Goal: Task Accomplishment & Management: Manage account settings

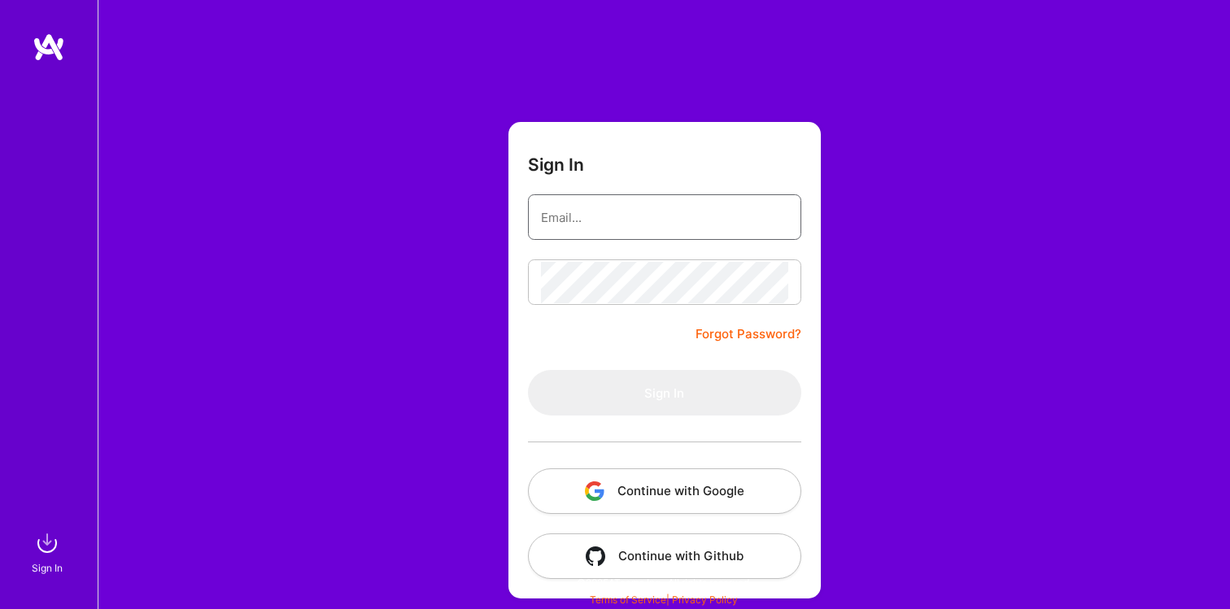
click at [639, 220] on input "email" at bounding box center [664, 217] width 247 height 41
type input "[EMAIL_ADDRESS][DOMAIN_NAME]"
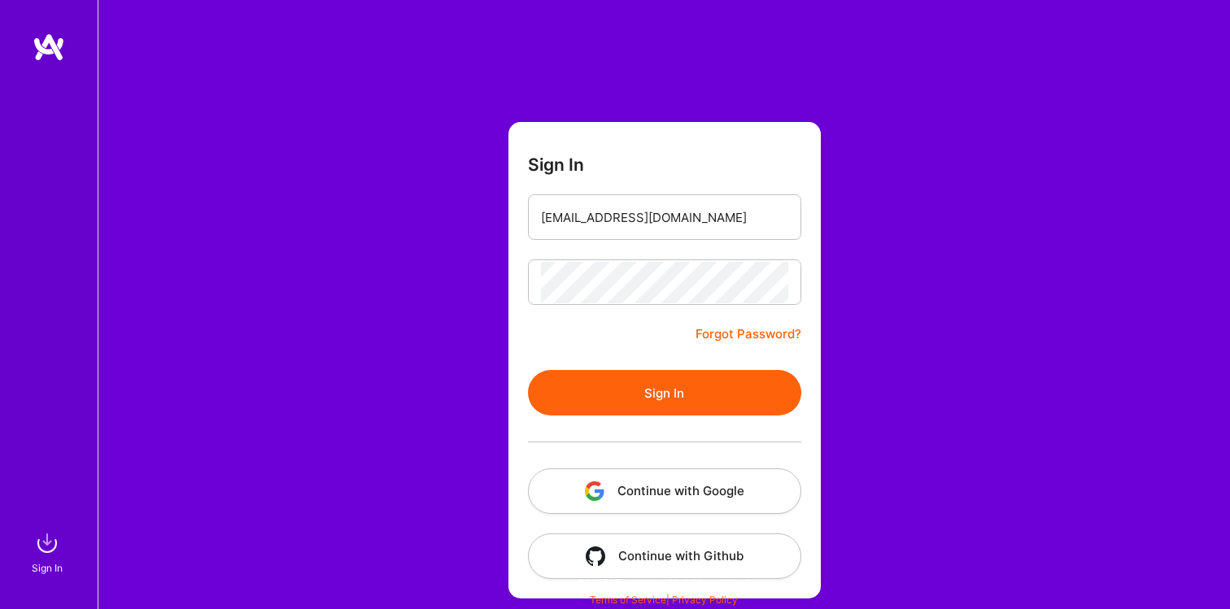
click at [678, 405] on button "Sign In" at bounding box center [664, 393] width 273 height 46
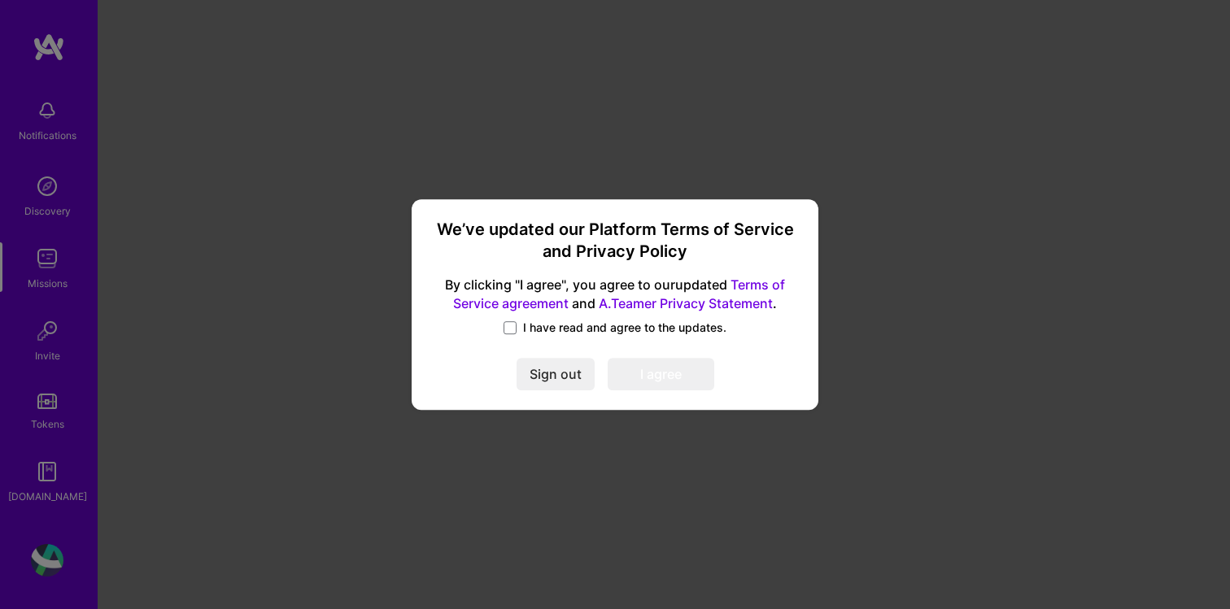
click at [546, 331] on span "I have read and agree to the updates." at bounding box center [624, 328] width 203 height 16
click at [0, 0] on input "I have read and agree to the updates." at bounding box center [0, 0] width 0 height 0
click at [658, 381] on button "I agree" at bounding box center [661, 375] width 107 height 33
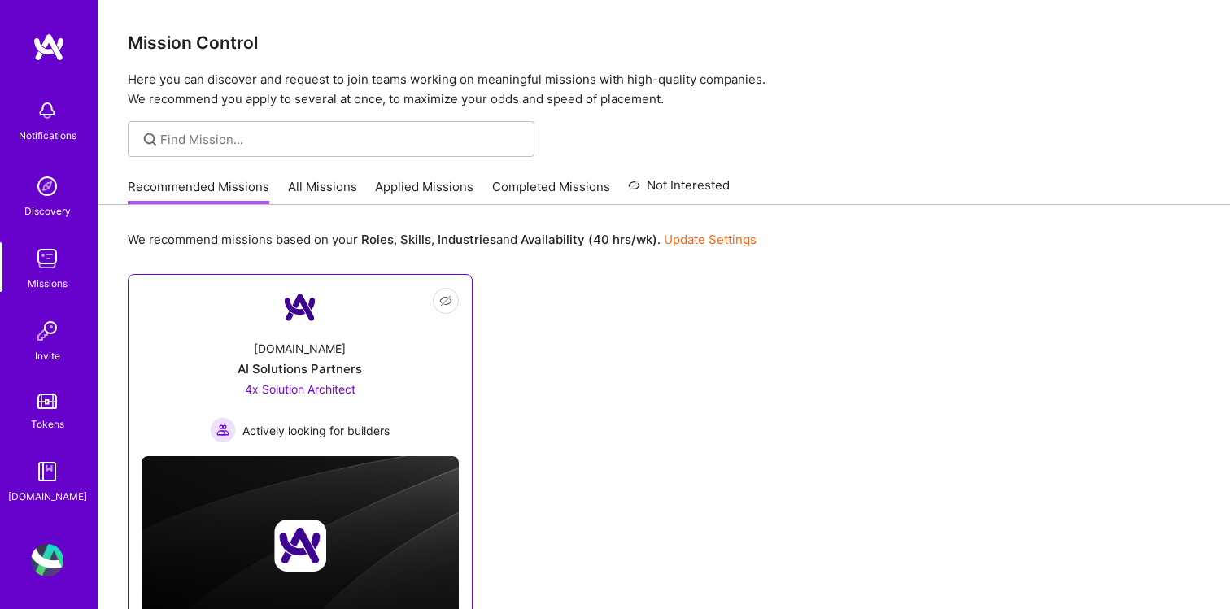
scroll to position [83, 0]
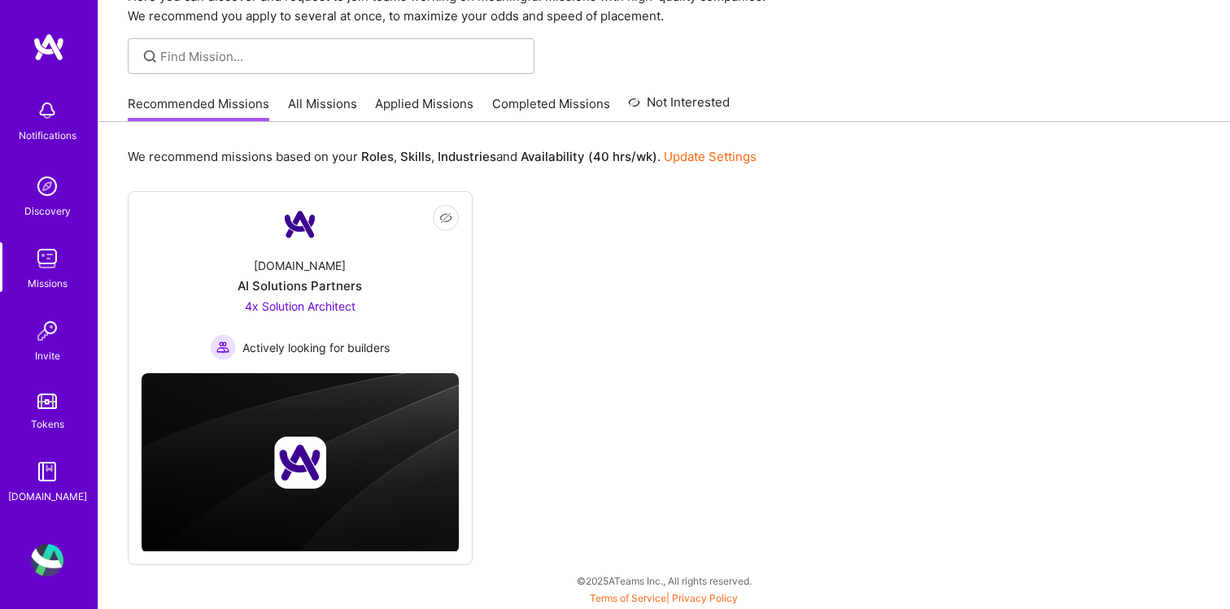
click at [319, 117] on link "All Missions" at bounding box center [322, 108] width 69 height 27
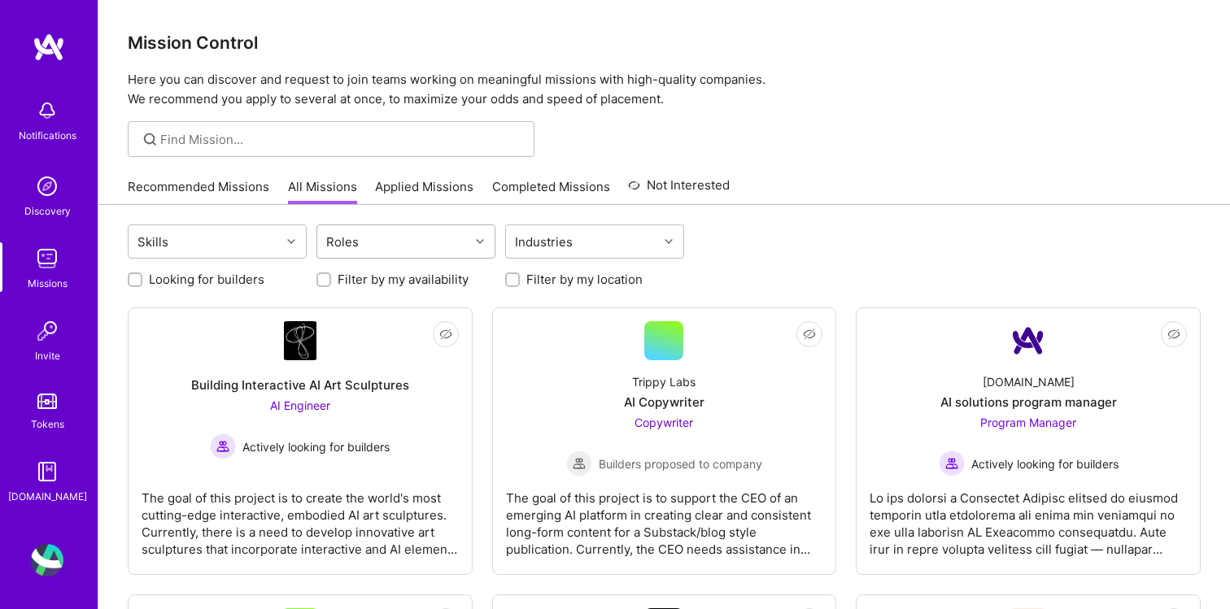
click at [480, 236] on div at bounding box center [481, 241] width 25 height 21
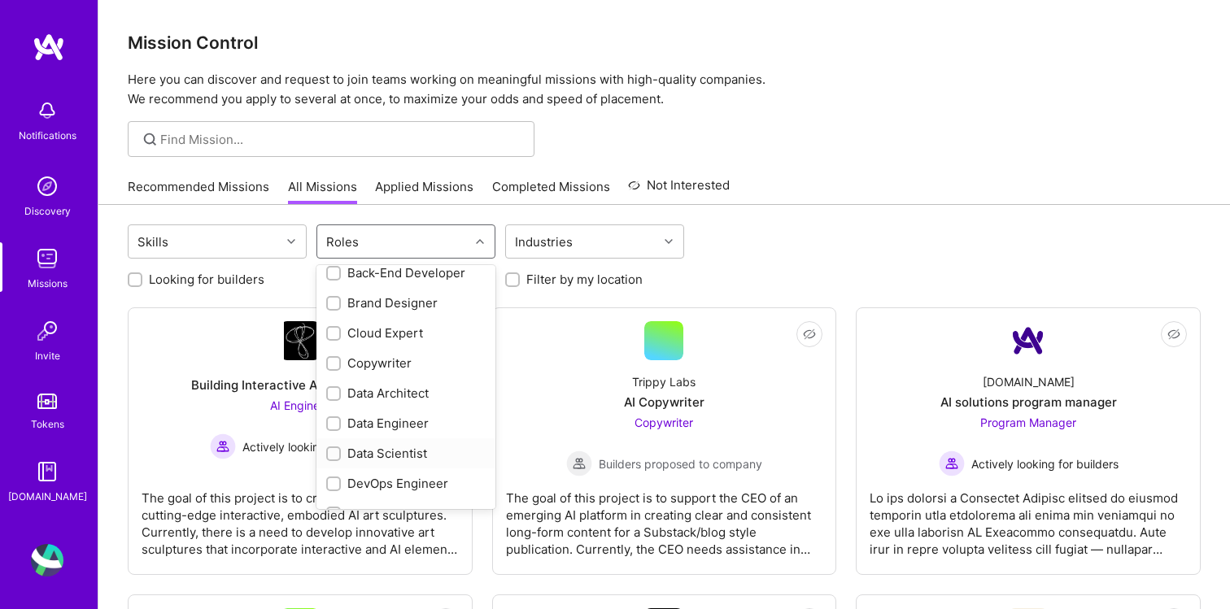
scroll to position [140, 0]
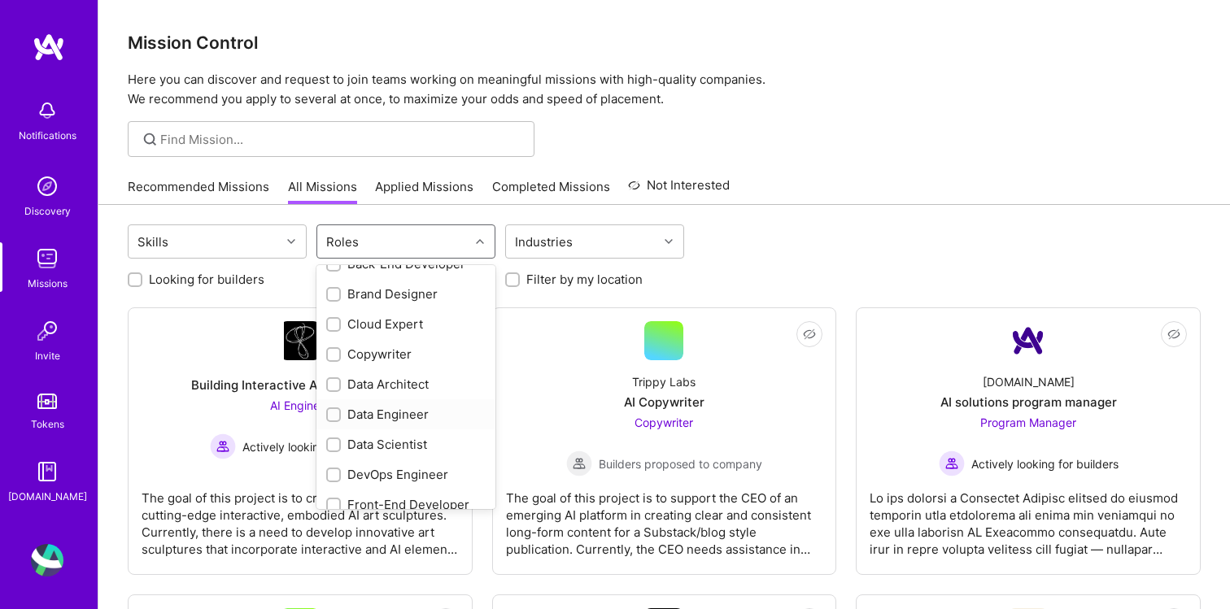
drag, startPoint x: 387, startPoint y: 412, endPoint x: 388, endPoint y: 399, distance: 13.9
click at [387, 412] on div "Data Engineer" at bounding box center [405, 414] width 159 height 17
checkbox input "true"
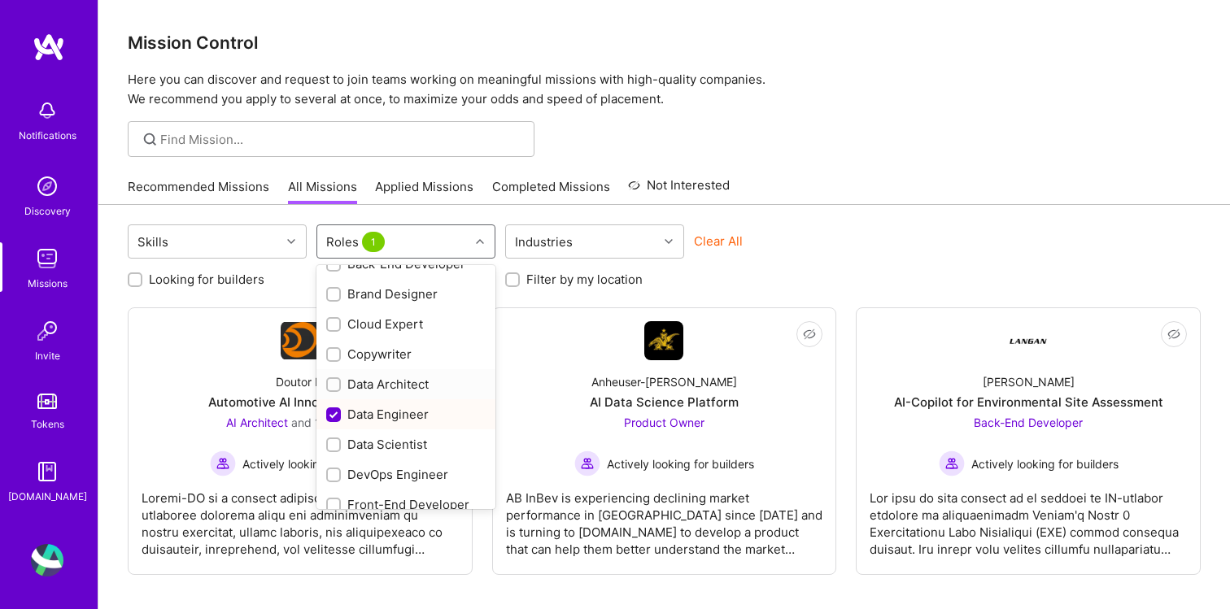
click at [390, 395] on div "Data Architect" at bounding box center [405, 384] width 179 height 30
checkbox input "true"
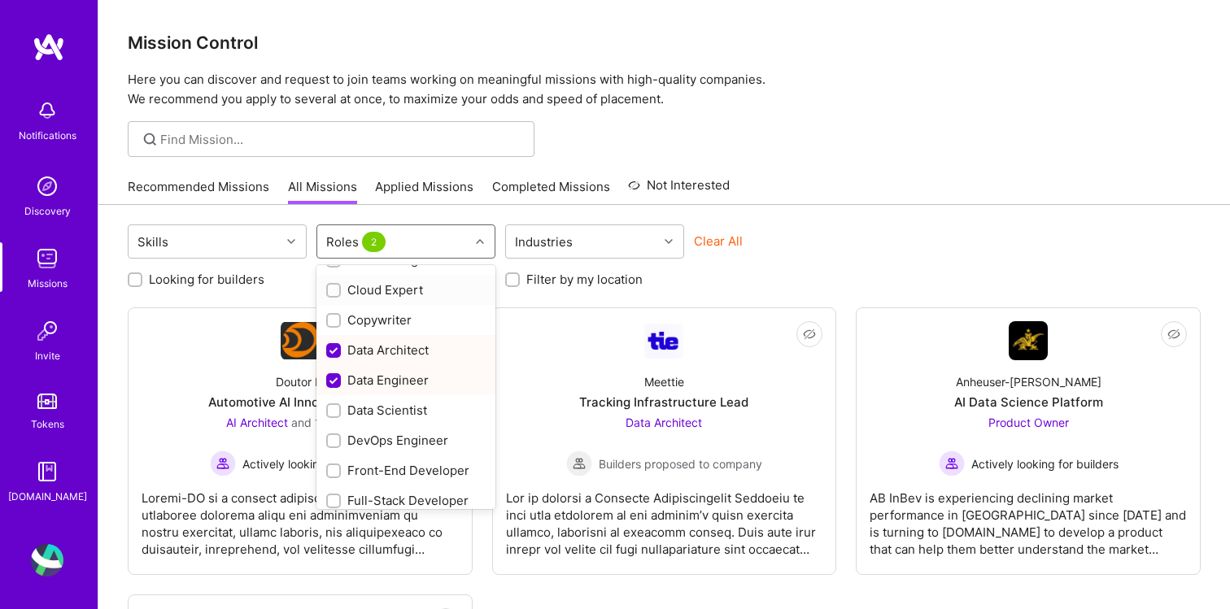
scroll to position [0, 0]
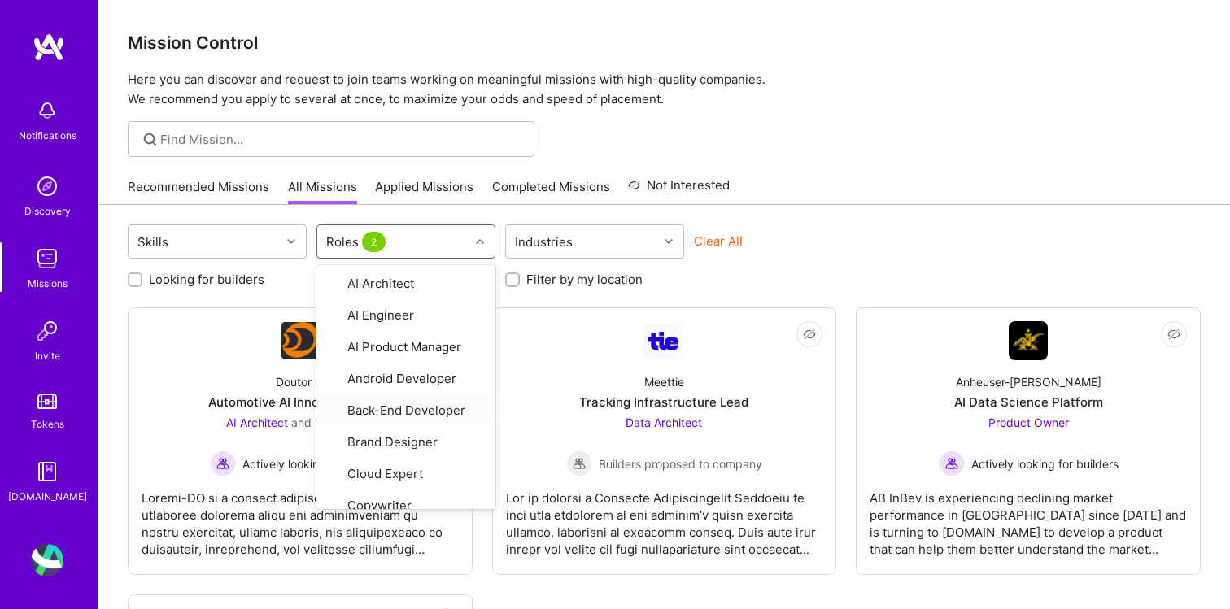
click at [863, 146] on div at bounding box center [664, 139] width 1132 height 36
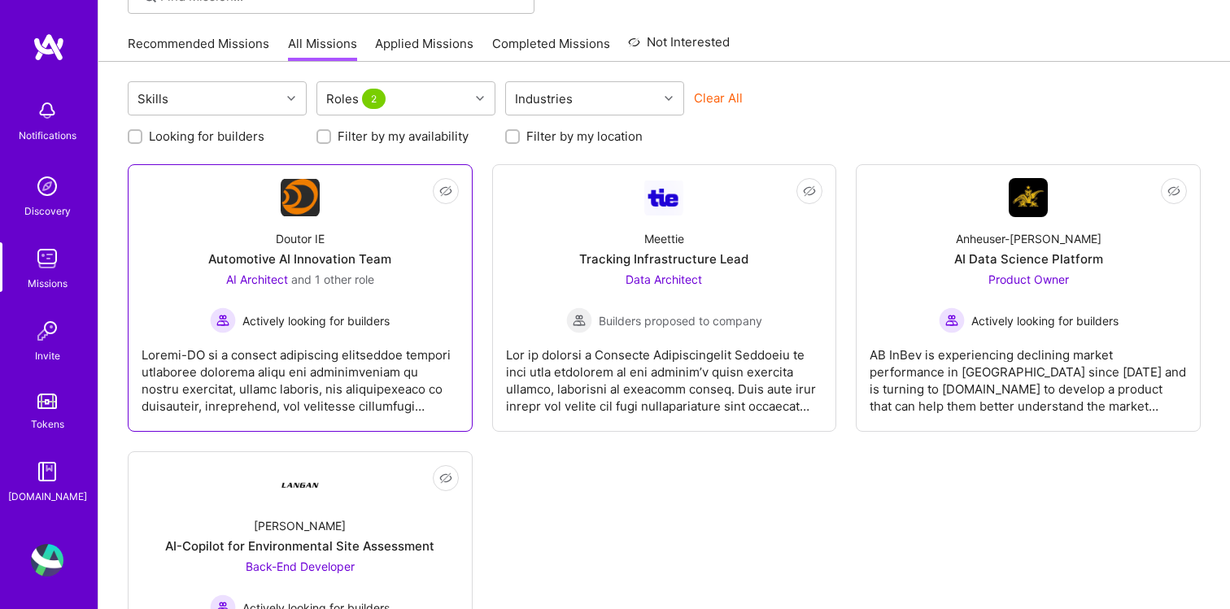
scroll to position [142, 0]
click at [26, 118] on div "Notifications" at bounding box center [47, 119] width 101 height 56
click at [45, 546] on img at bounding box center [47, 560] width 33 height 33
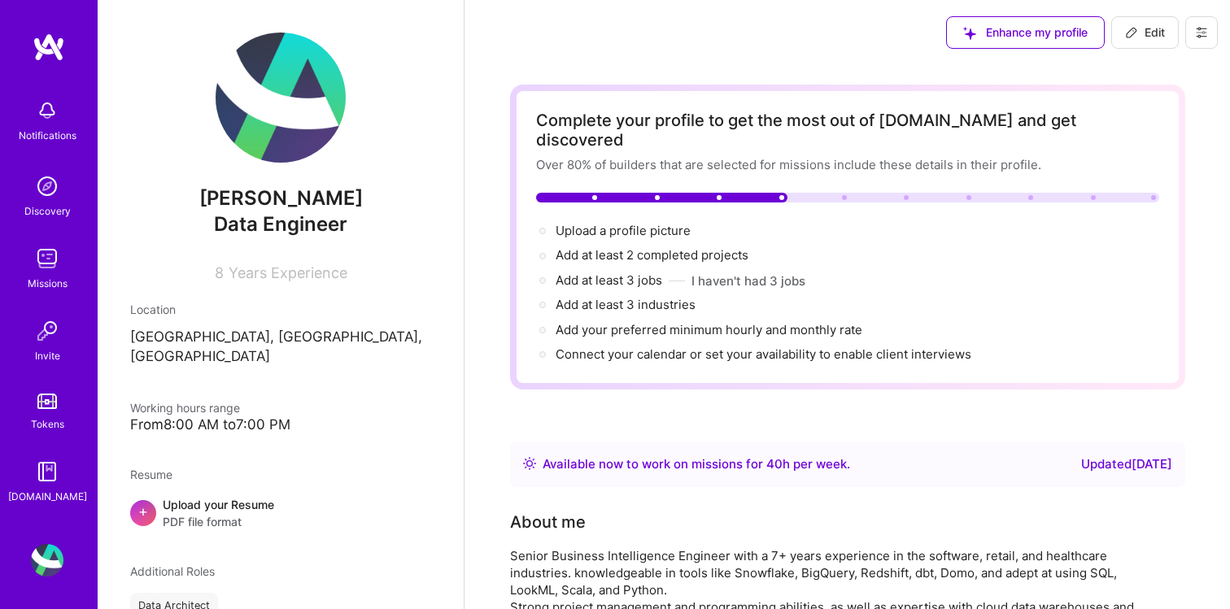
scroll to position [10, 0]
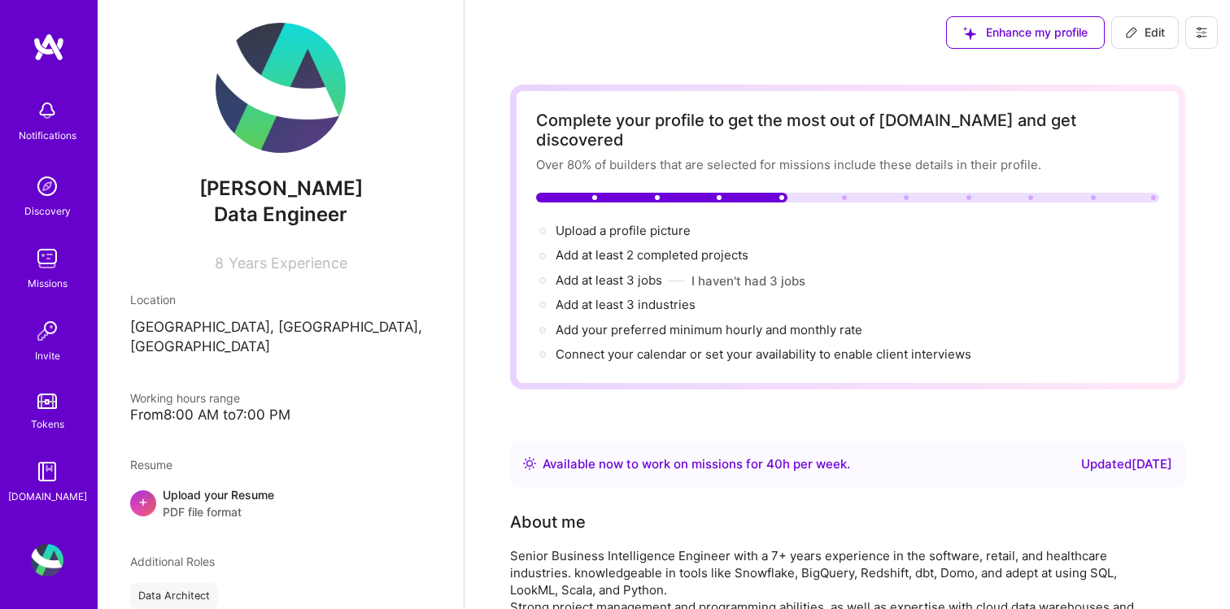
click at [1163, 42] on button "Edit" at bounding box center [1145, 32] width 68 height 33
select select "US"
select select "Right Now"
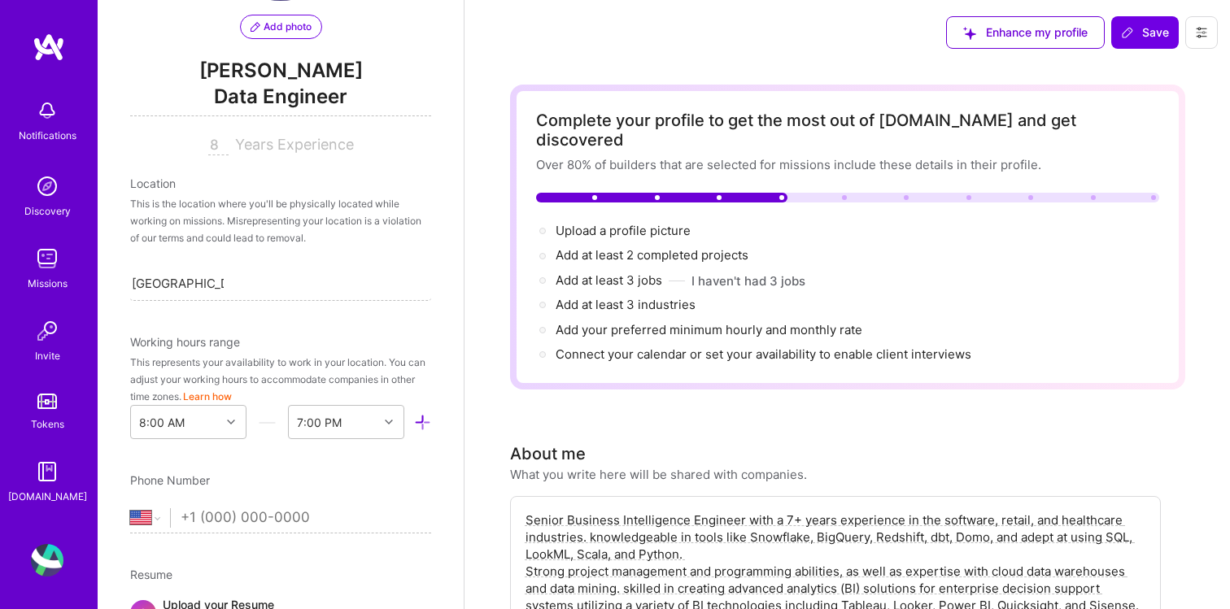
scroll to position [0, 0]
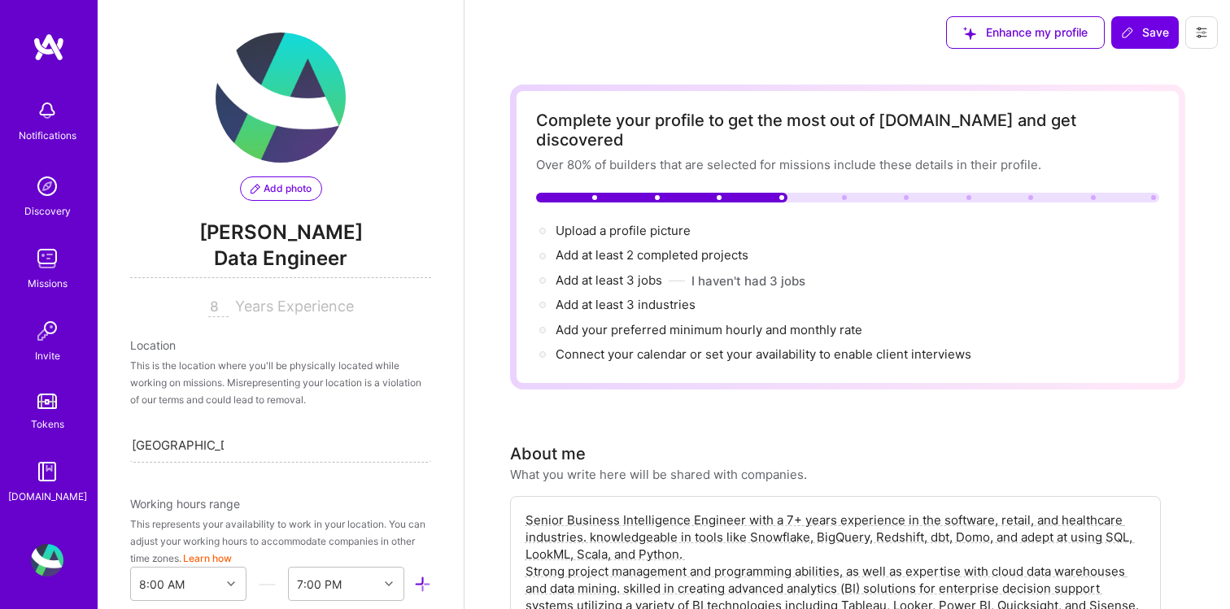
click at [264, 236] on span "[PERSON_NAME]" at bounding box center [280, 232] width 301 height 24
click at [290, 231] on span "[PERSON_NAME]" at bounding box center [280, 232] width 301 height 24
drag, startPoint x: 306, startPoint y: 338, endPoint x: 296, endPoint y: 330, distance: 12.2
click at [306, 338] on div "Location" at bounding box center [280, 345] width 301 height 17
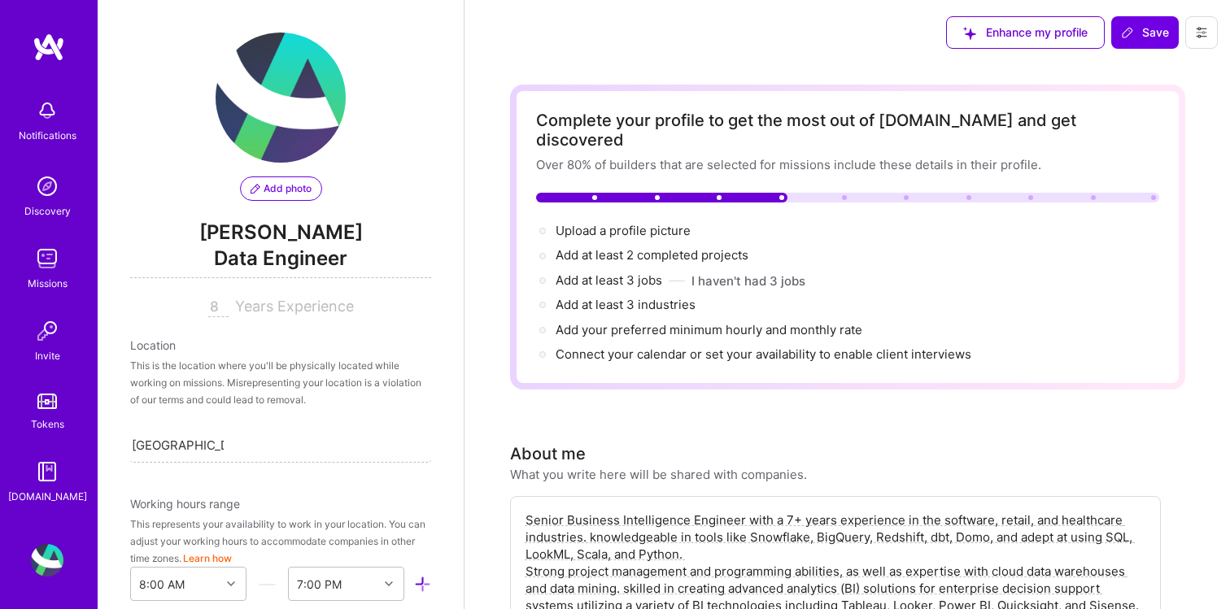
click at [257, 240] on span "[PERSON_NAME]" at bounding box center [280, 232] width 301 height 24
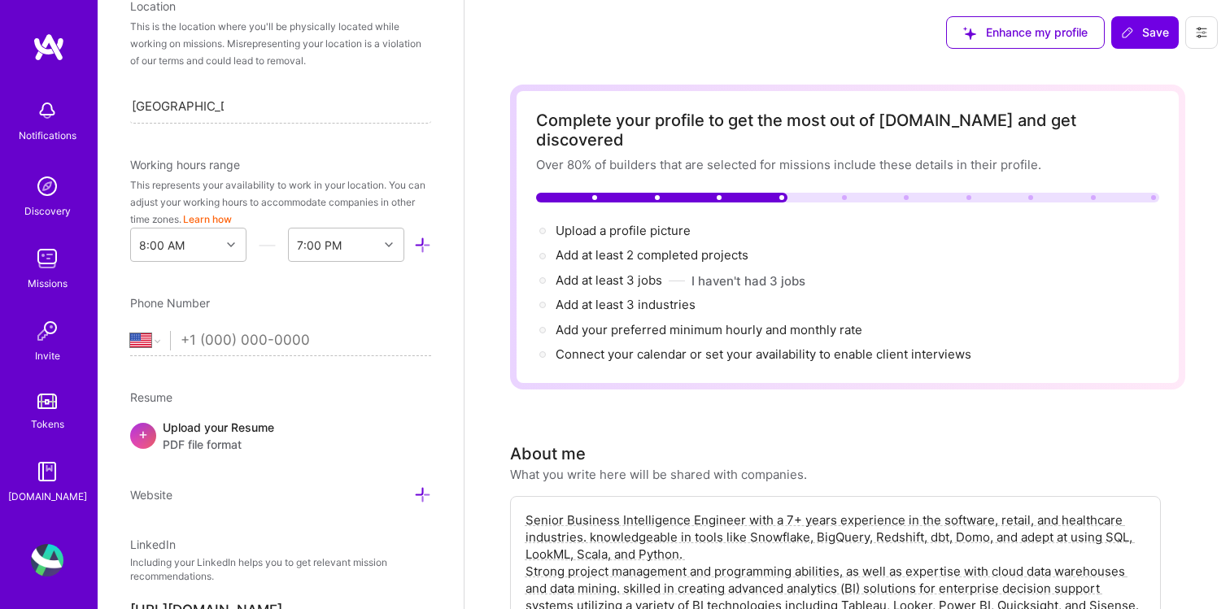
scroll to position [346, 0]
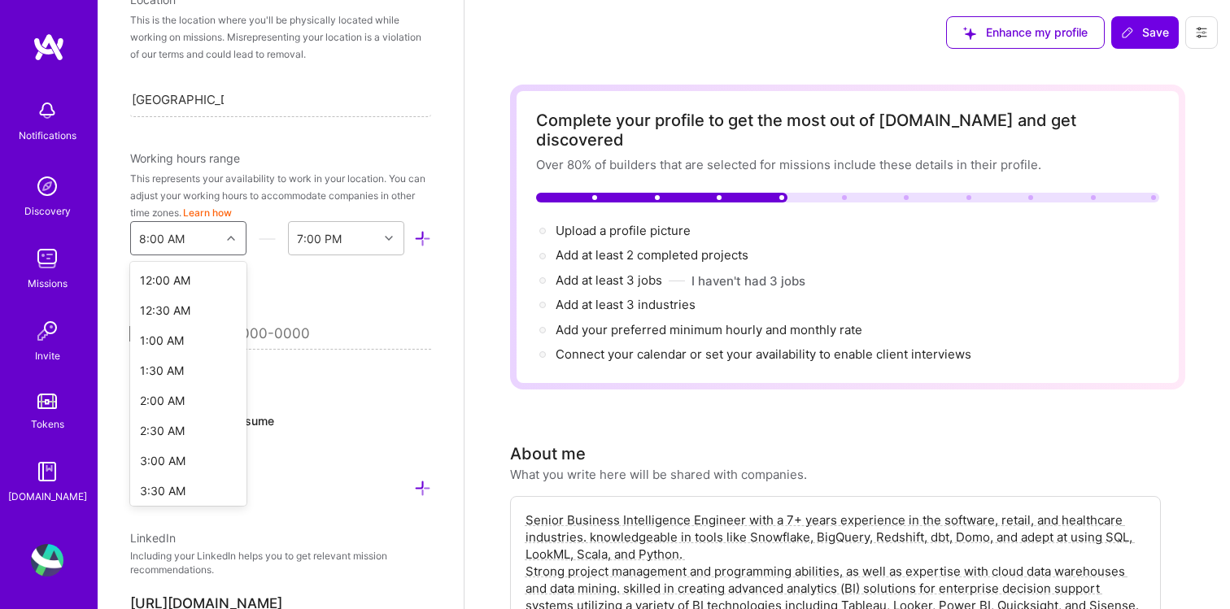
click at [239, 228] on div at bounding box center [232, 238] width 25 height 21
click at [166, 473] on div "9:00 AM" at bounding box center [188, 483] width 116 height 30
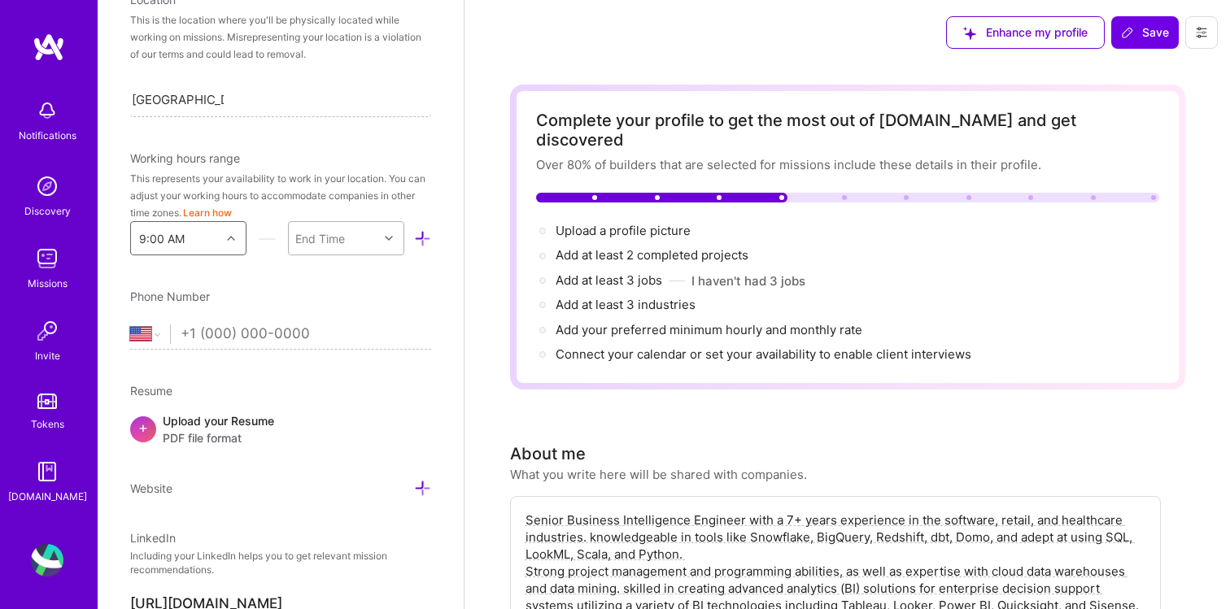
click at [356, 230] on div "End Time" at bounding box center [333, 238] width 89 height 33
click at [331, 312] on div "8:00 PM" at bounding box center [346, 315] width 116 height 30
click at [399, 299] on div "Phone Number" at bounding box center [280, 296] width 301 height 17
click at [338, 221] on div "8:00 PM" at bounding box center [346, 238] width 116 height 34
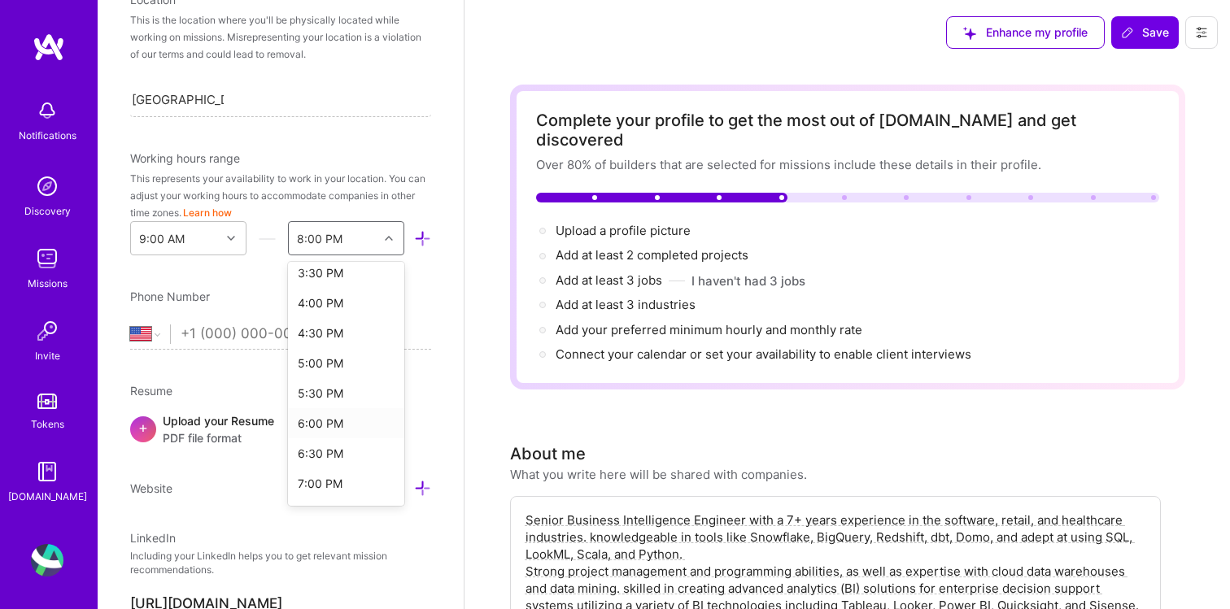
scroll to position [399, 0]
click at [316, 490] on div "7:00 PM" at bounding box center [346, 483] width 116 height 30
click at [441, 310] on div "Add photo [PERSON_NAME] Data Engineer 8 Years Experience Location This is the l…" at bounding box center [281, 304] width 366 height 609
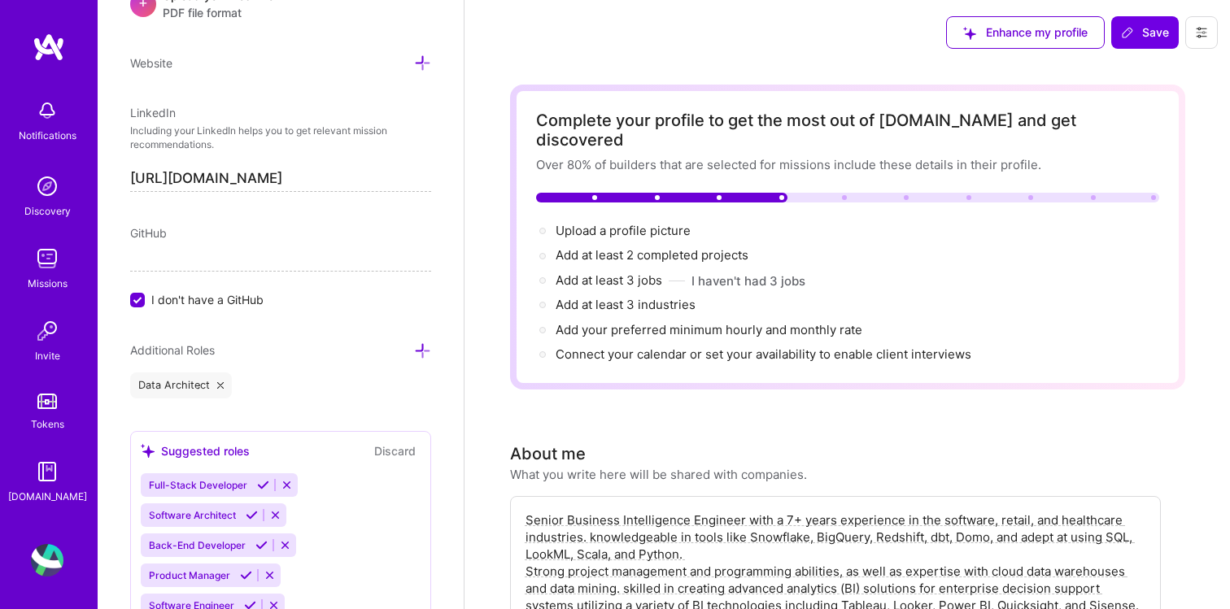
scroll to position [796, 0]
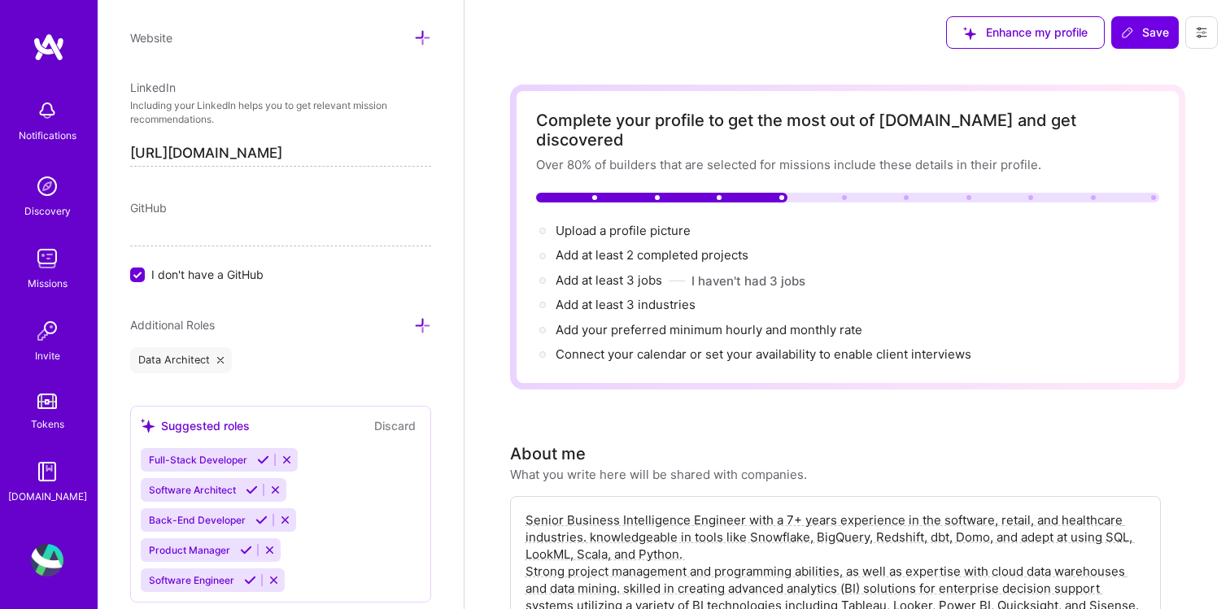
click at [193, 277] on span "I don't have a GitHub" at bounding box center [207, 274] width 112 height 17
click at [146, 277] on input "I don't have a GitHub" at bounding box center [139, 275] width 15 height 15
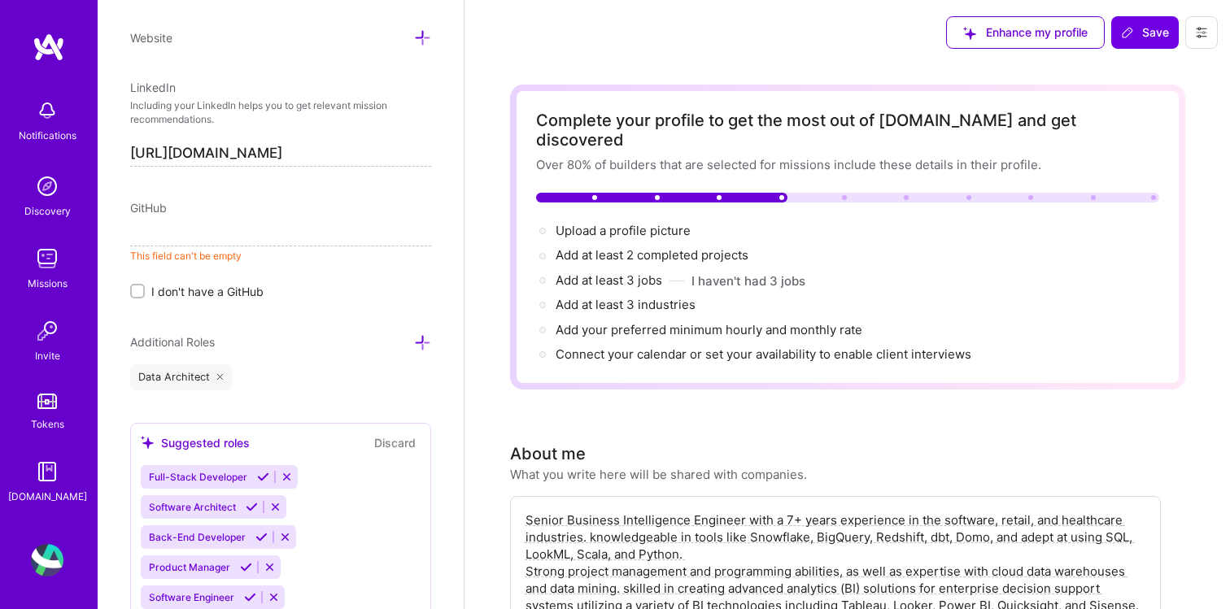
click at [190, 283] on span "I don't have a GitHub" at bounding box center [207, 291] width 112 height 17
click at [145, 286] on input "I don't have a GitHub" at bounding box center [138, 291] width 11 height 11
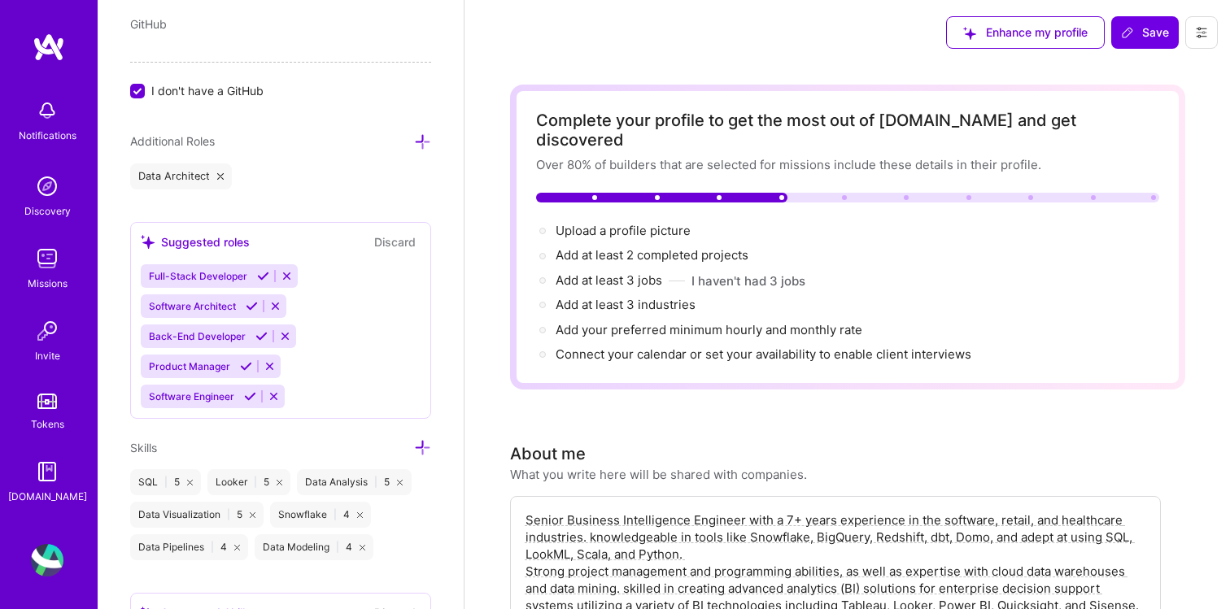
drag, startPoint x: 251, startPoint y: 182, endPoint x: 224, endPoint y: 151, distance: 41.5
click at [251, 182] on div "Data Architect" at bounding box center [280, 177] width 301 height 26
click at [216, 145] on div "Additional Roles" at bounding box center [280, 138] width 301 height 19
drag, startPoint x: 202, startPoint y: 133, endPoint x: 444, endPoint y: 132, distance: 242.4
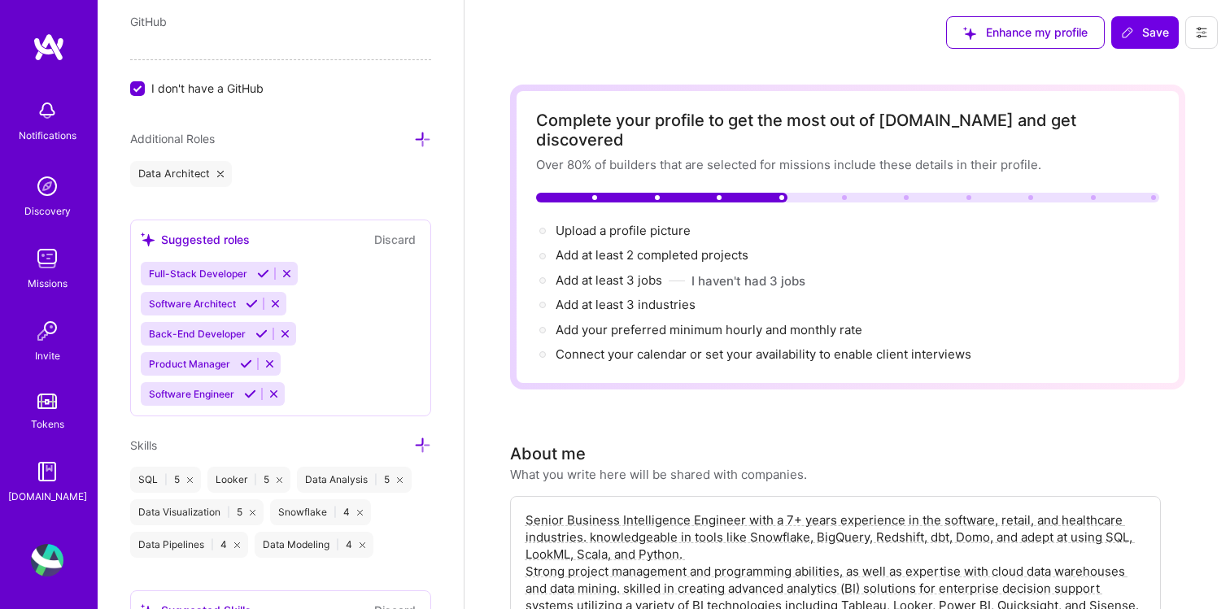
click at [209, 133] on span "Additional Roles" at bounding box center [172, 139] width 85 height 14
click at [429, 135] on icon at bounding box center [422, 140] width 17 height 17
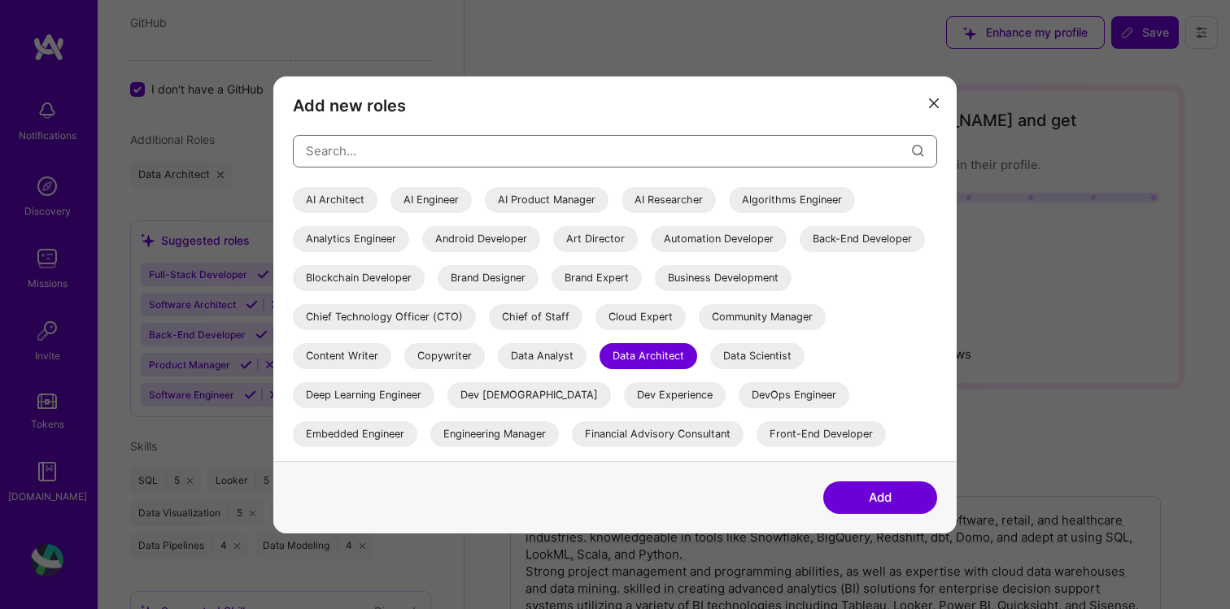
scroll to position [2, 0]
click at [425, 143] on input "modal" at bounding box center [609, 150] width 606 height 41
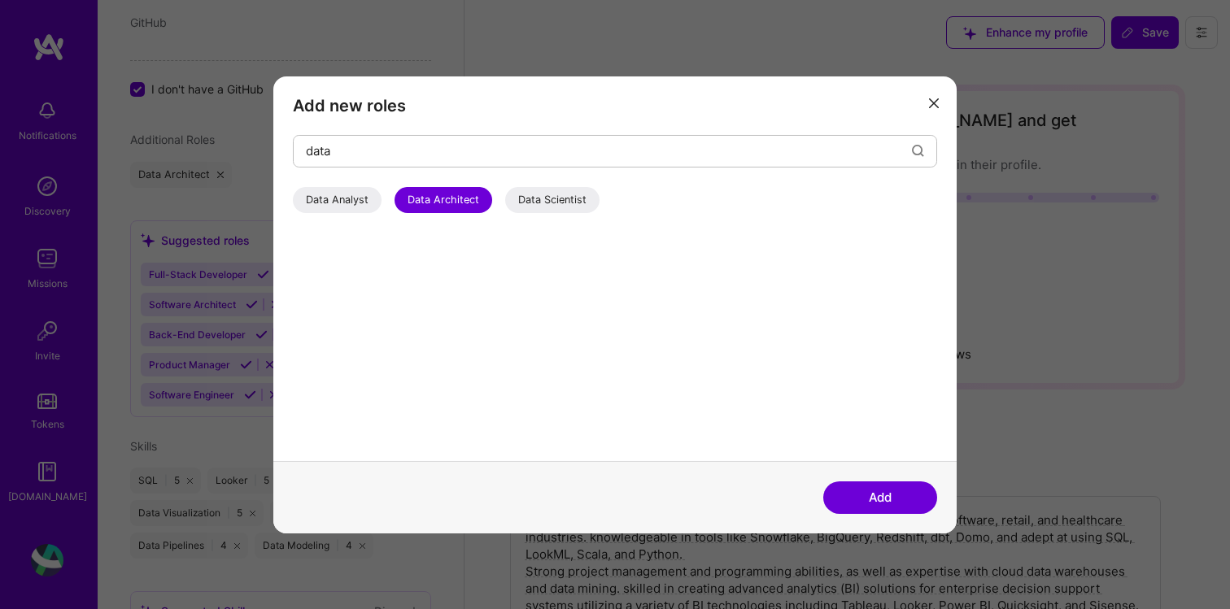
click at [349, 204] on div "Data Analyst" at bounding box center [337, 199] width 89 height 26
click at [399, 156] on input "data" at bounding box center [609, 150] width 606 height 41
type input "d"
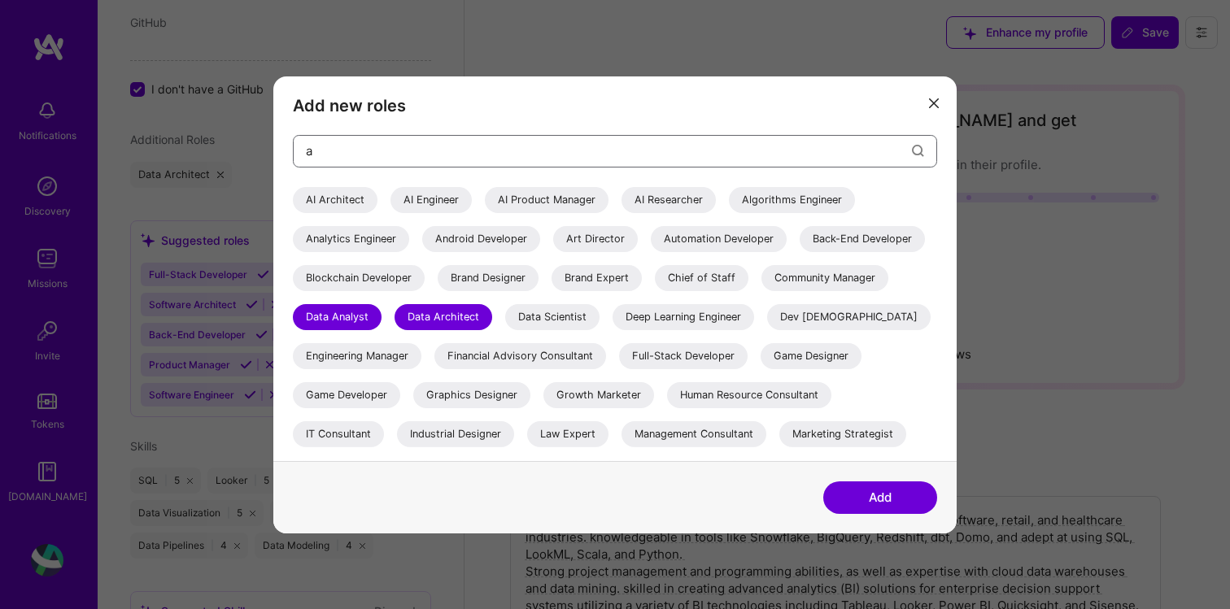
type input "a"
click at [351, 234] on div "Analytics Engineer" at bounding box center [351, 238] width 116 height 26
click at [329, 157] on input "a" at bounding box center [609, 150] width 606 height 41
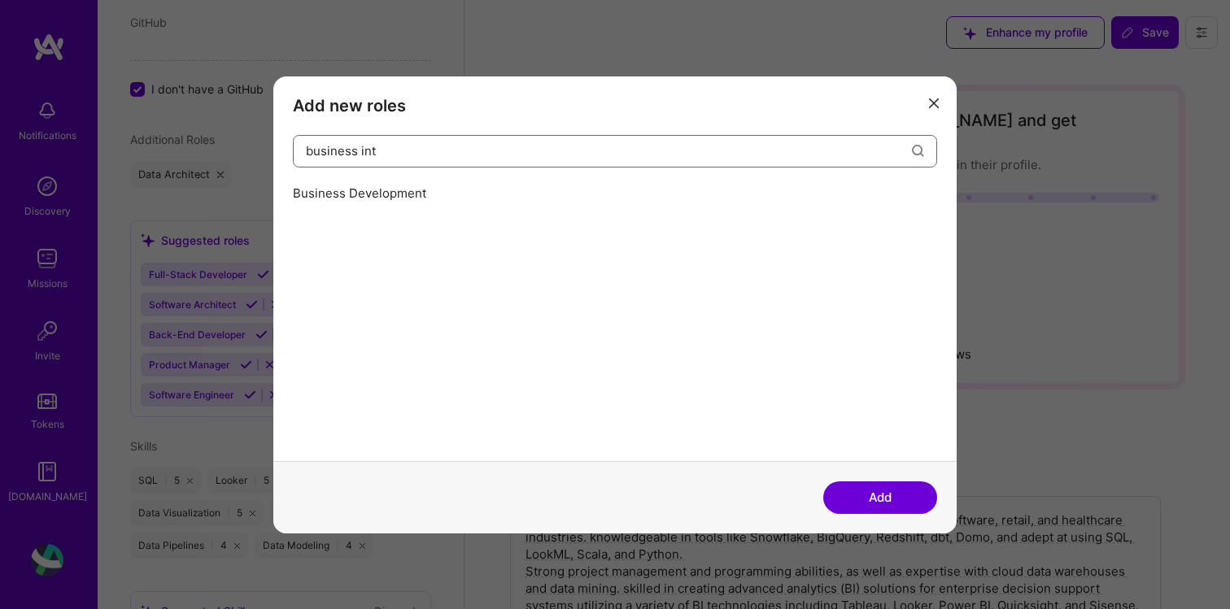
type input "business inte"
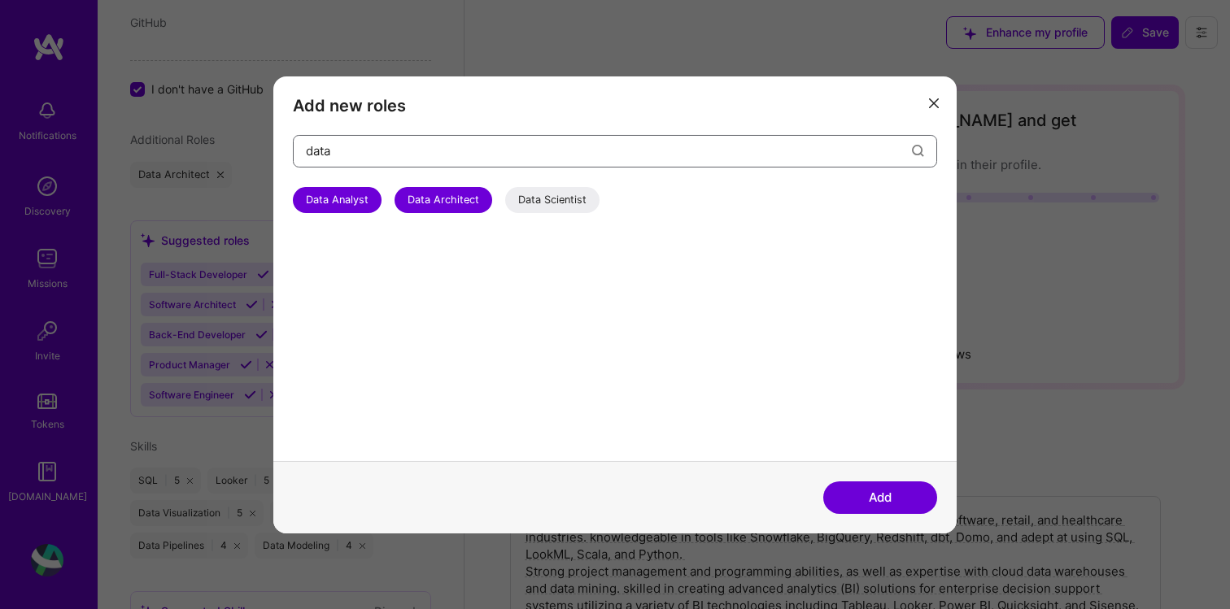
type input "data"
click at [908, 487] on button "Add" at bounding box center [880, 498] width 114 height 33
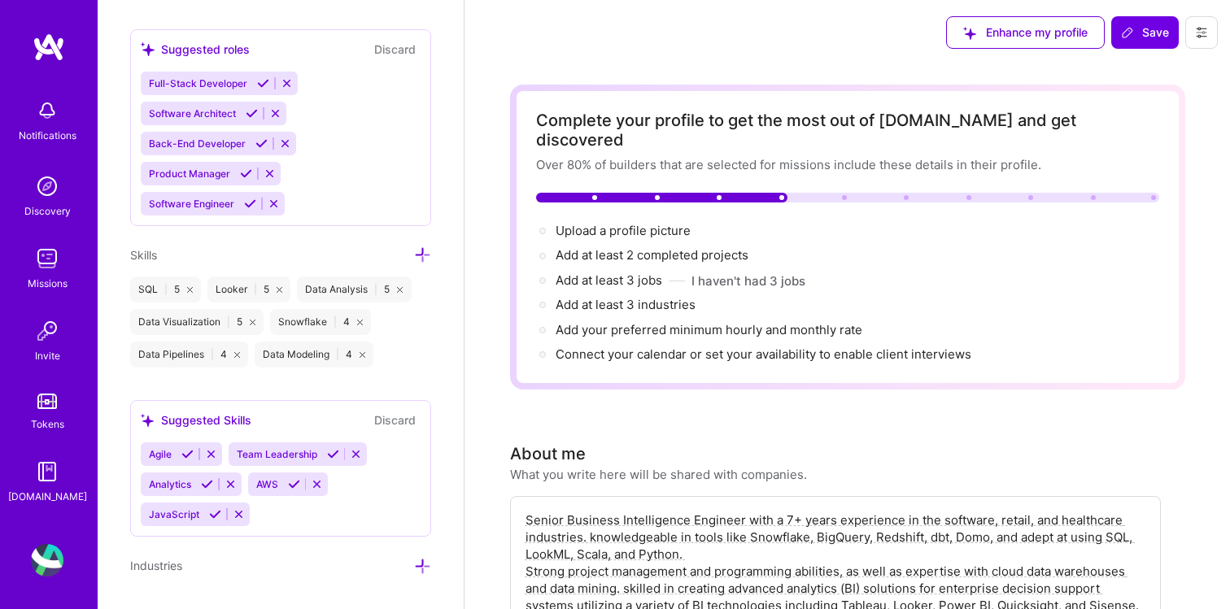
scroll to position [1218, 0]
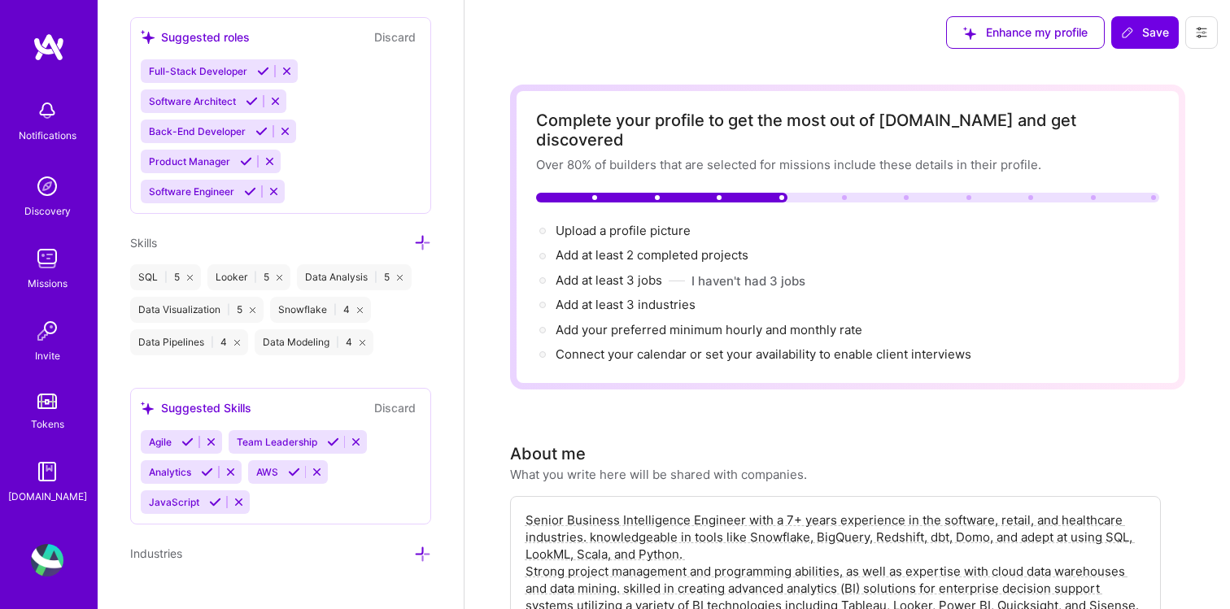
click at [425, 238] on icon at bounding box center [422, 242] width 17 height 17
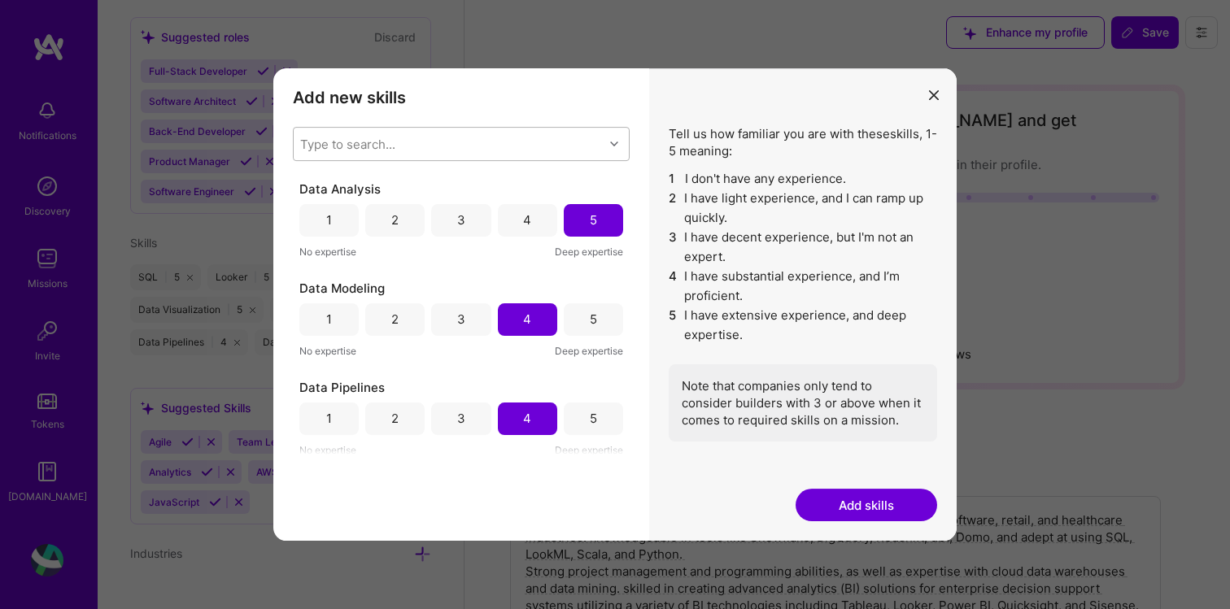
drag, startPoint x: 474, startPoint y: 162, endPoint x: 452, endPoint y: 146, distance: 26.9
click at [474, 162] on div "Type to search... Data Analysis 1 2 3 4 5 No expertise Deep expertise Data Mode…" at bounding box center [461, 291] width 337 height 328
click at [452, 146] on div "Type to search..." at bounding box center [449, 144] width 310 height 33
type input "dbt"
click at [336, 185] on div "Dbt" at bounding box center [461, 185] width 317 height 17
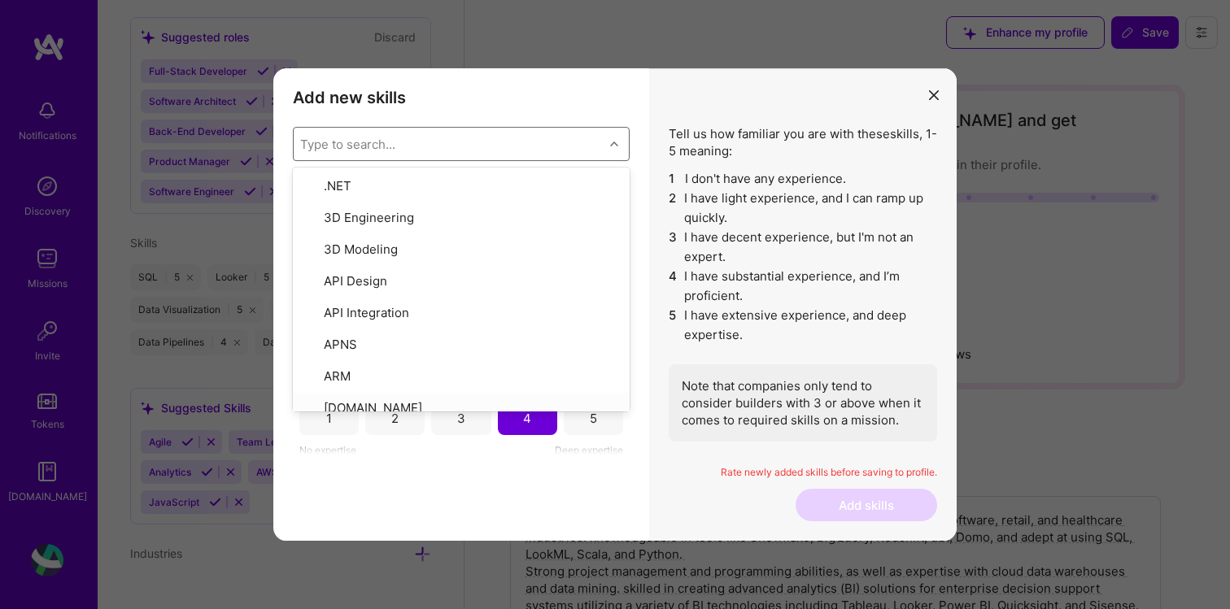
click at [502, 478] on div "Add new skills Tell us how familiar you are with given skills, using between 1 …" at bounding box center [461, 304] width 376 height 473
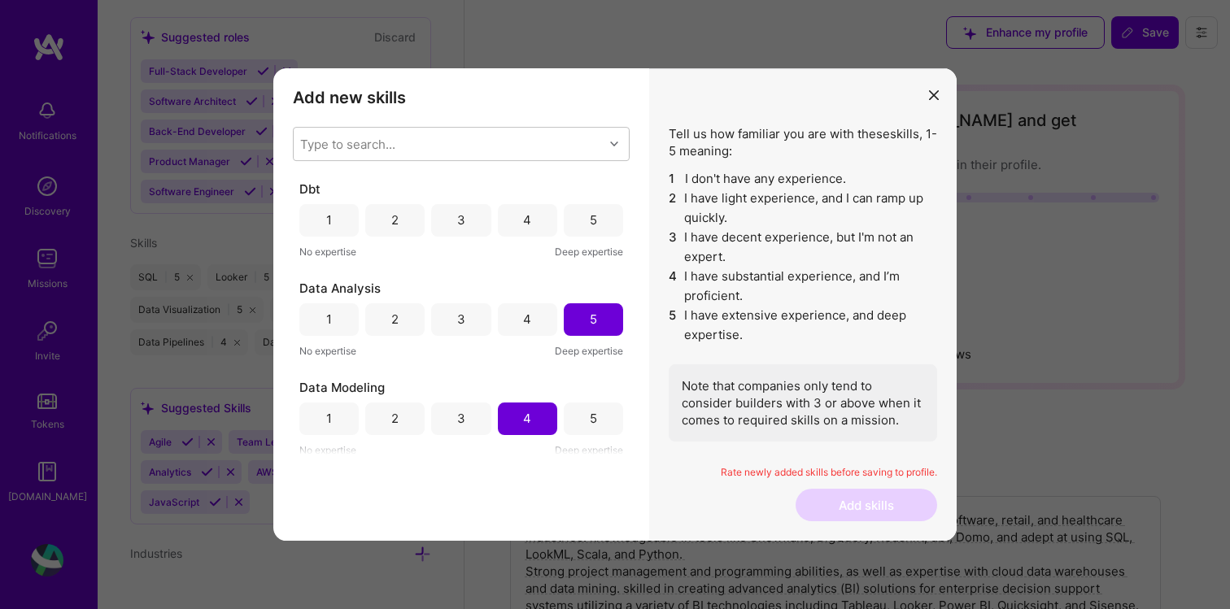
click at [590, 222] on div "5" at bounding box center [593, 220] width 7 height 17
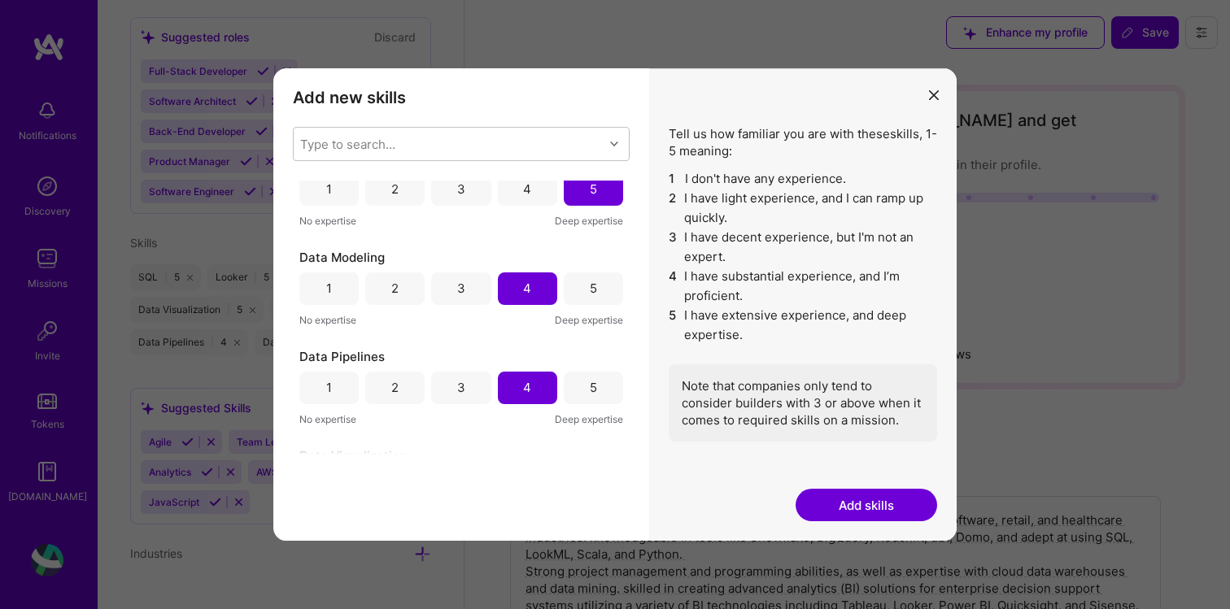
scroll to position [137, 0]
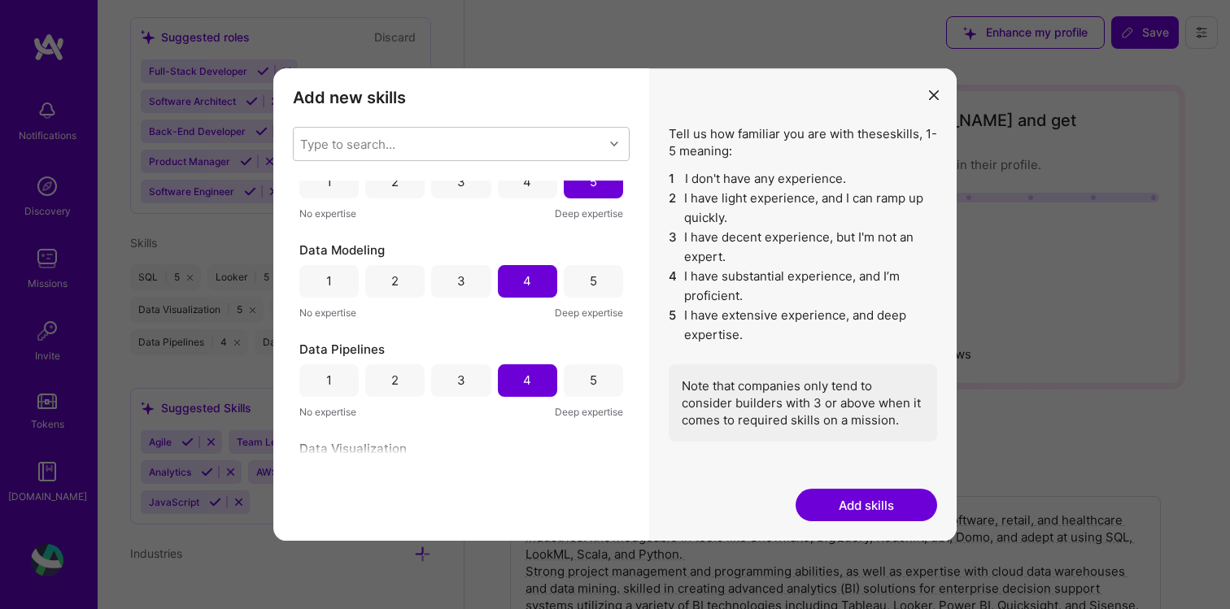
click at [571, 288] on div "5" at bounding box center [593, 281] width 59 height 33
click at [590, 373] on div "5" at bounding box center [593, 380] width 7 height 17
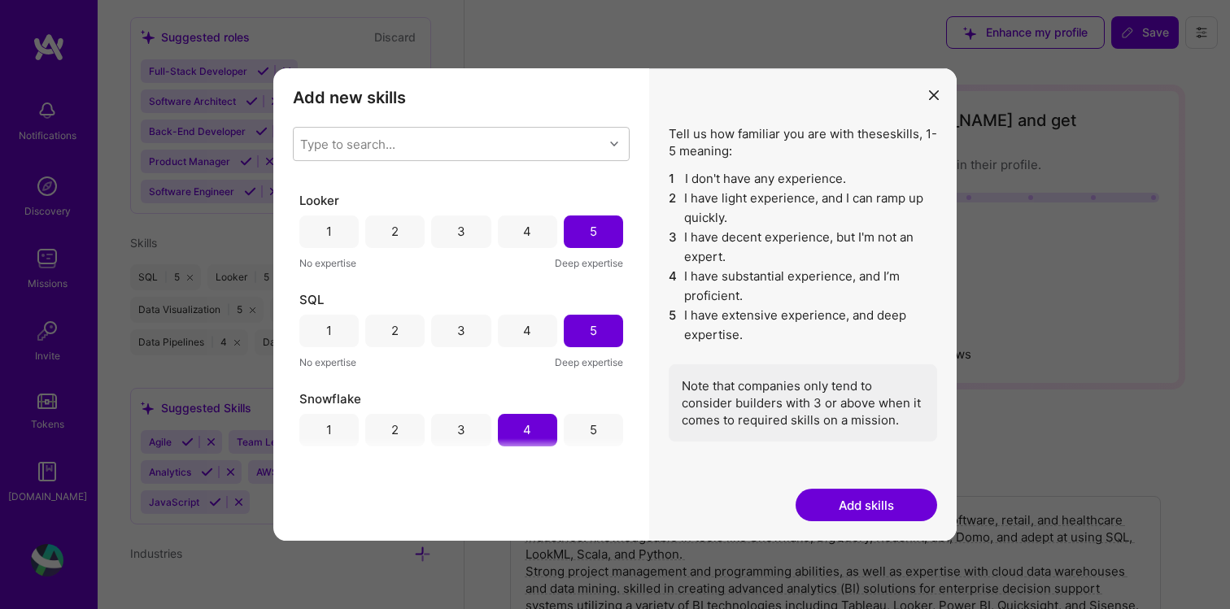
scroll to position [500, 0]
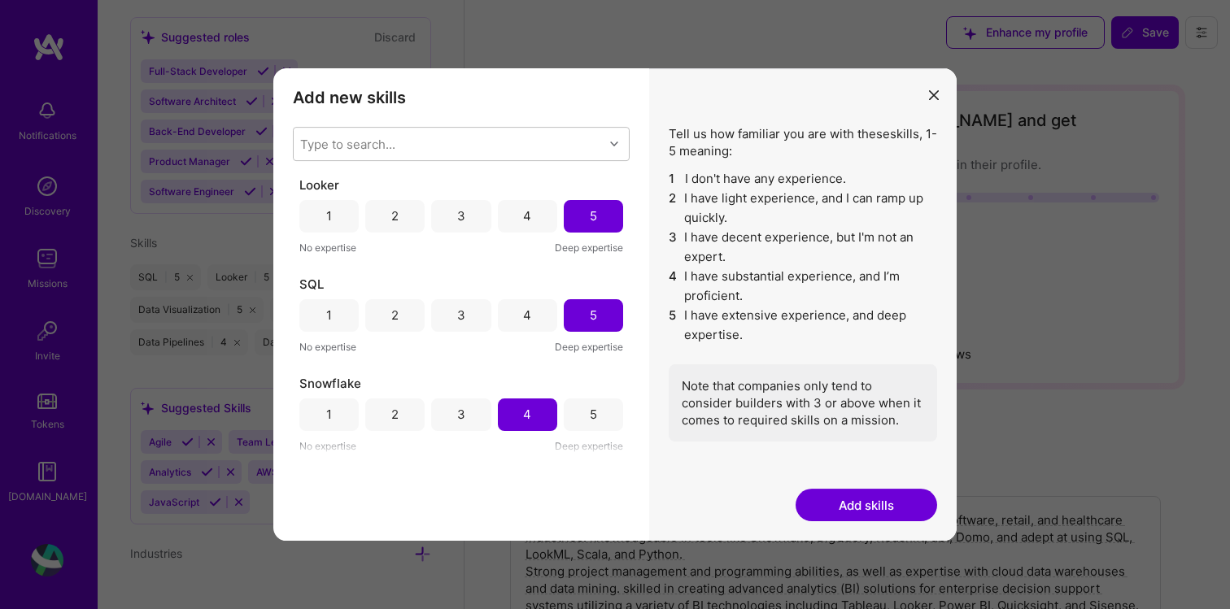
click at [574, 419] on div "5" at bounding box center [593, 415] width 59 height 33
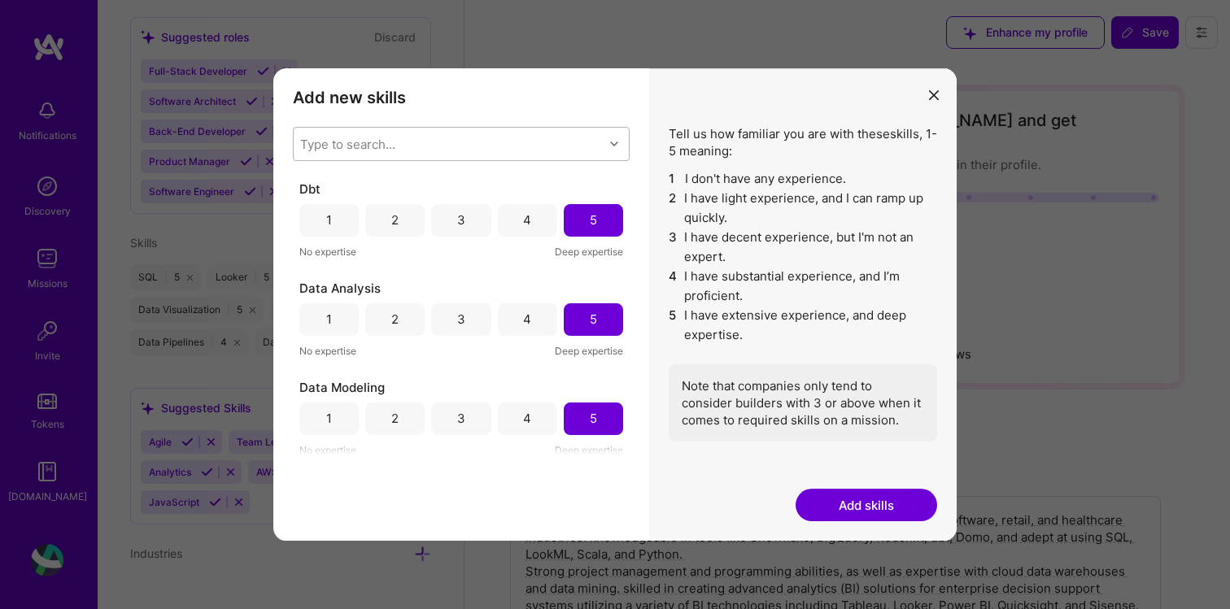
click at [404, 133] on div "Type to search..." at bounding box center [449, 144] width 310 height 33
type input "m"
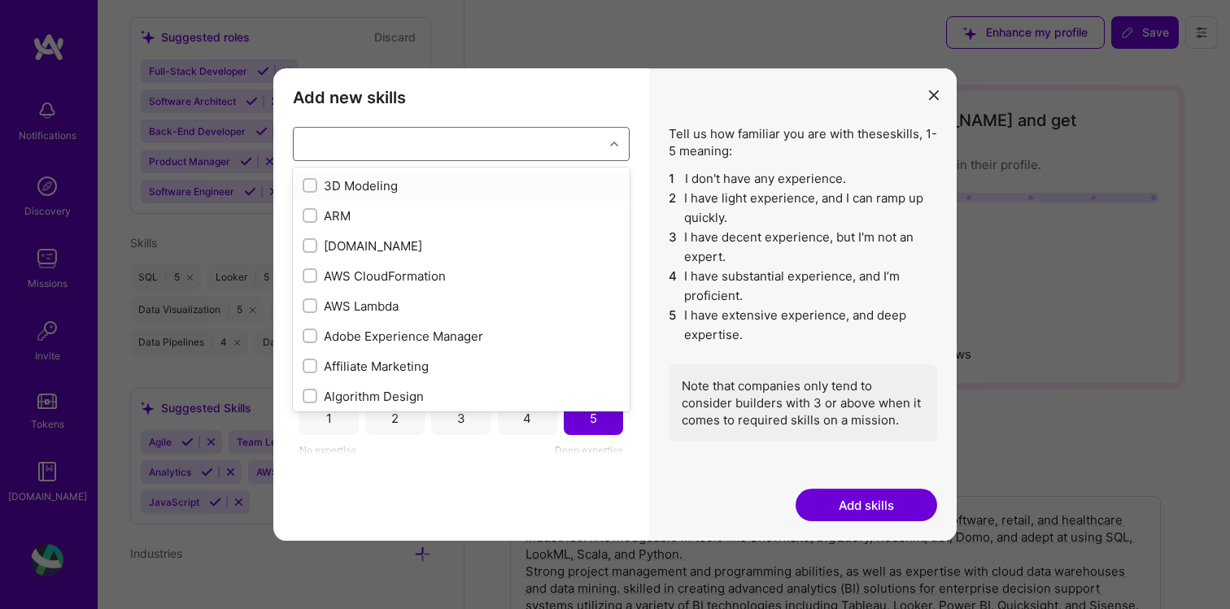
checkbox input "false"
checkbox input "true"
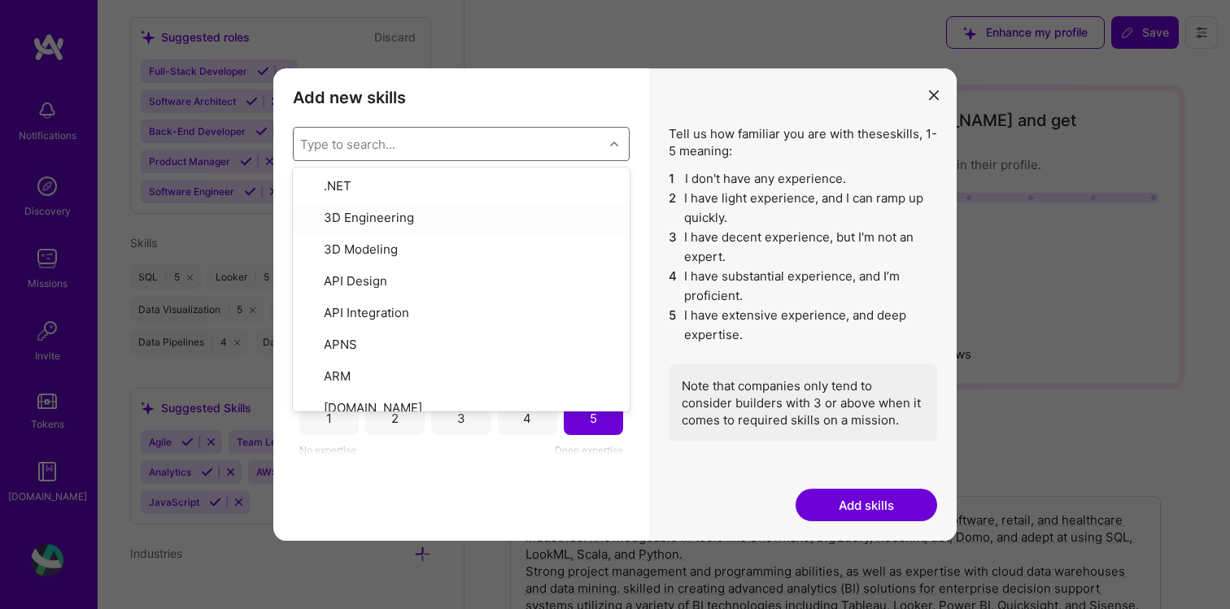
click at [902, 504] on button "Add skills" at bounding box center [867, 505] width 142 height 33
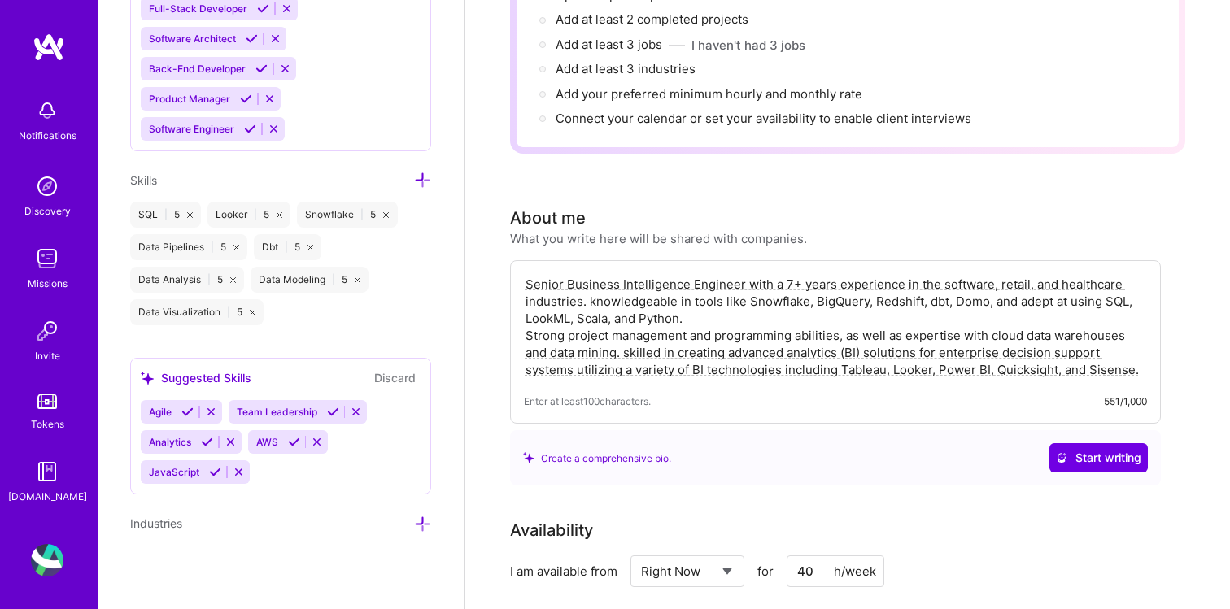
scroll to position [234, 0]
click at [785, 276] on textarea "Senior Business Intelligence Engineer with a 7+ years experience in the softwar…" at bounding box center [835, 329] width 623 height 106
type textarea "Senior Business Intelligence Engineer with a 8+ years experience in the softwar…"
click at [942, 520] on div "Availability" at bounding box center [835, 532] width 651 height 24
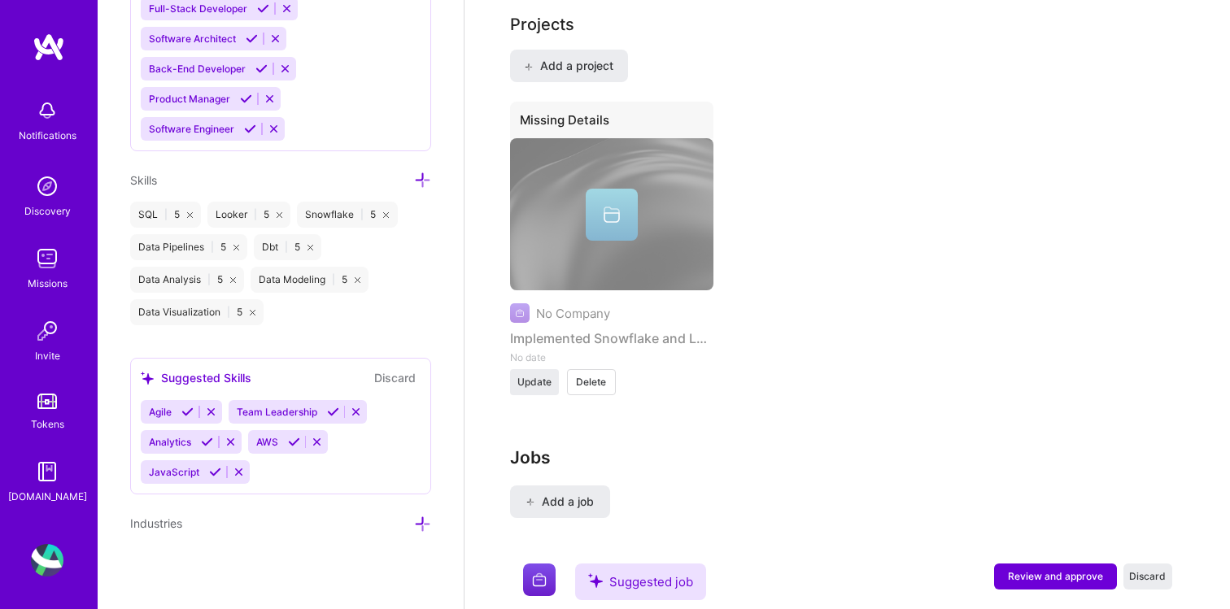
scroll to position [1365, 0]
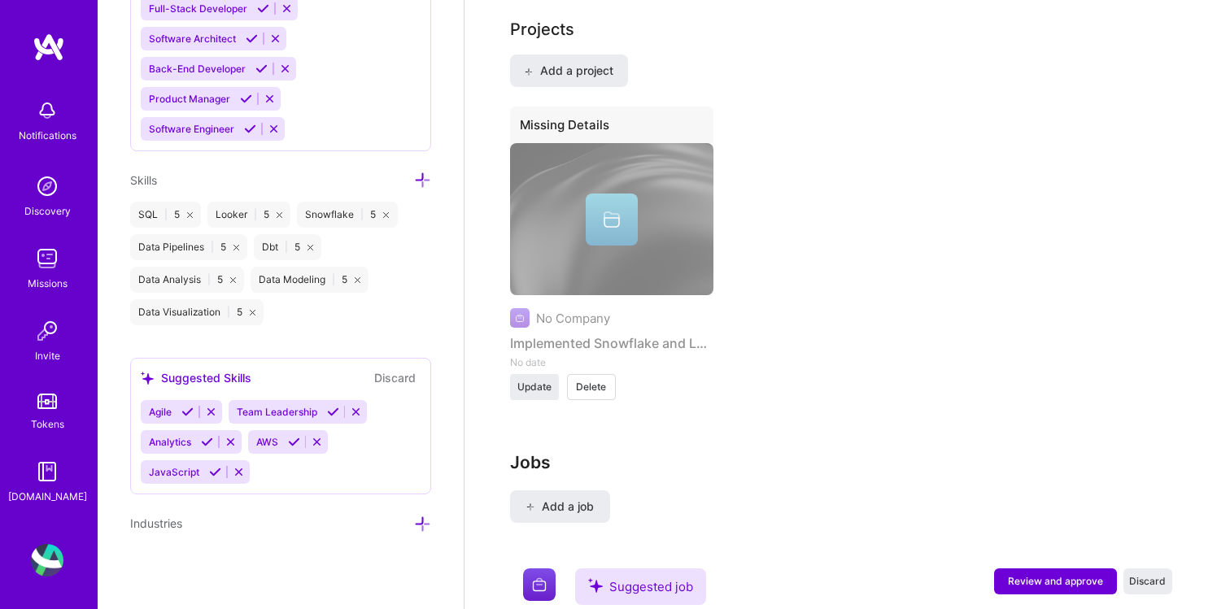
click at [587, 323] on div "No Company Implemented Snowflake and Looker No date Update Delete" at bounding box center [611, 257] width 203 height 229
click at [549, 380] on span "Update" at bounding box center [534, 387] width 34 height 15
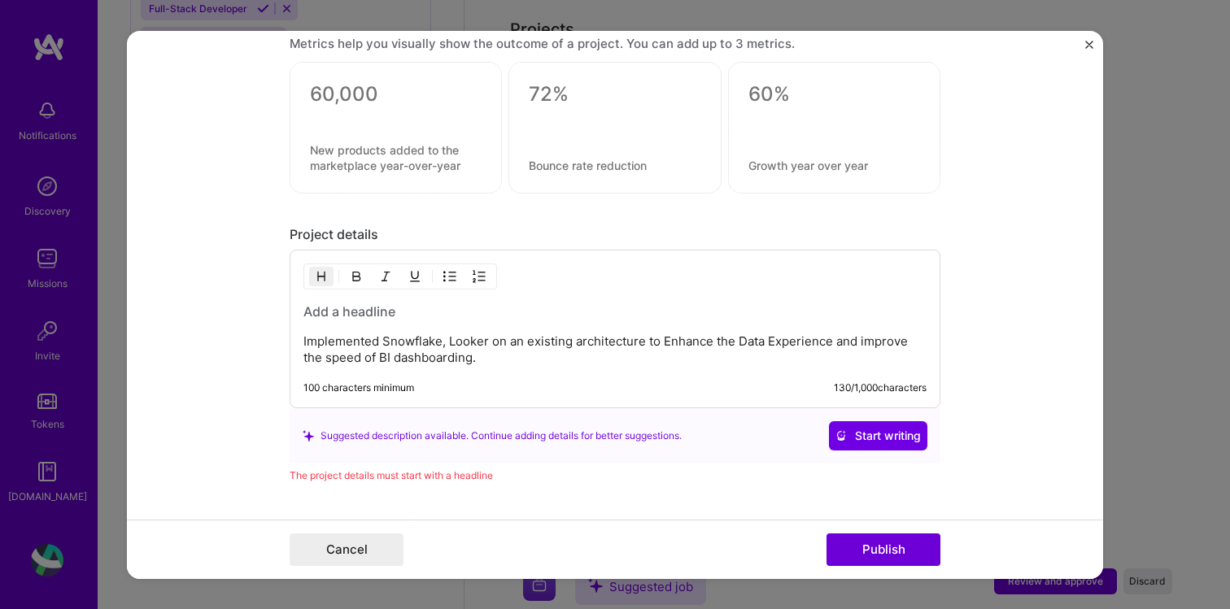
scroll to position [1592, 0]
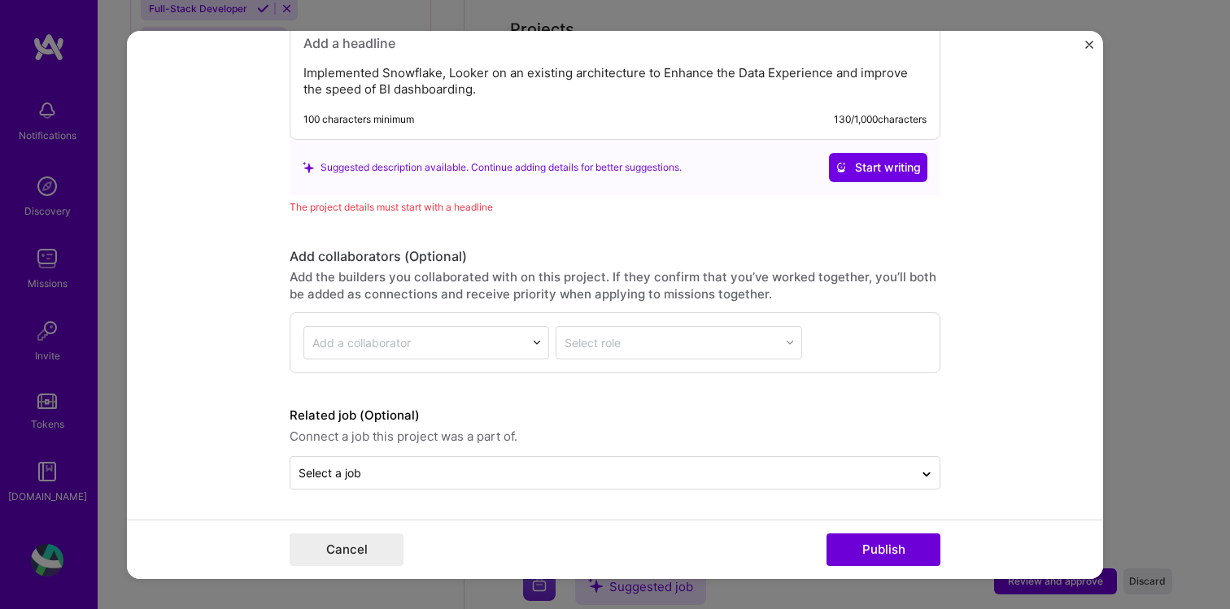
click at [1093, 45] on div "This project is missing details. To be able to apply to missions with this proj…" at bounding box center [615, 304] width 976 height 548
click at [325, 552] on button "Cancel" at bounding box center [347, 550] width 114 height 33
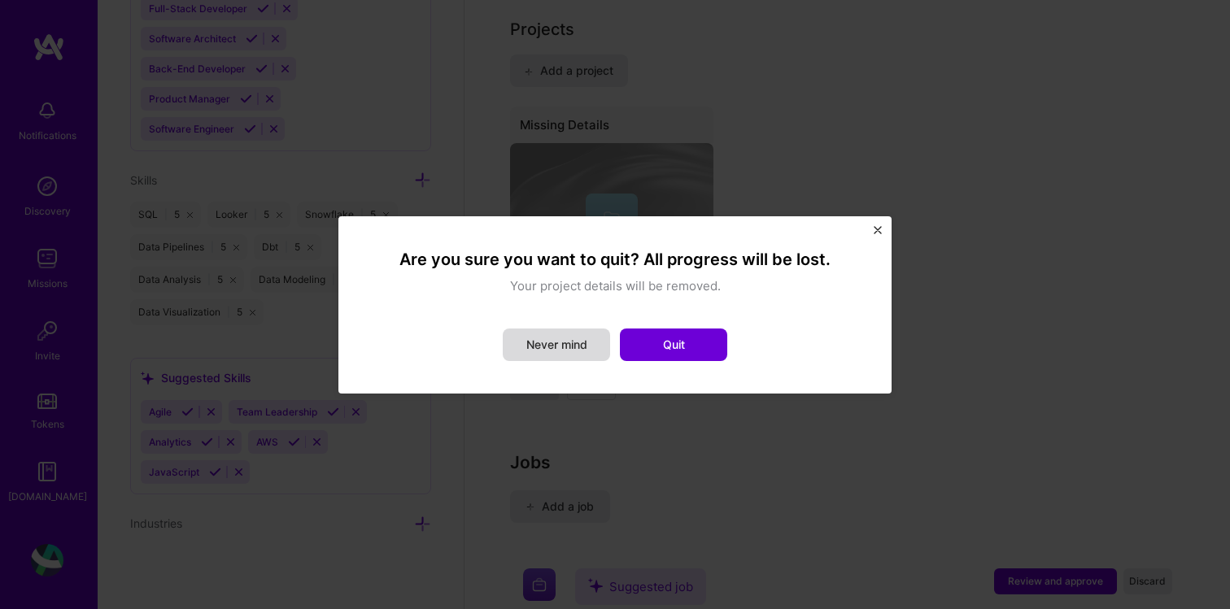
click at [588, 342] on button "Never mind" at bounding box center [556, 345] width 107 height 33
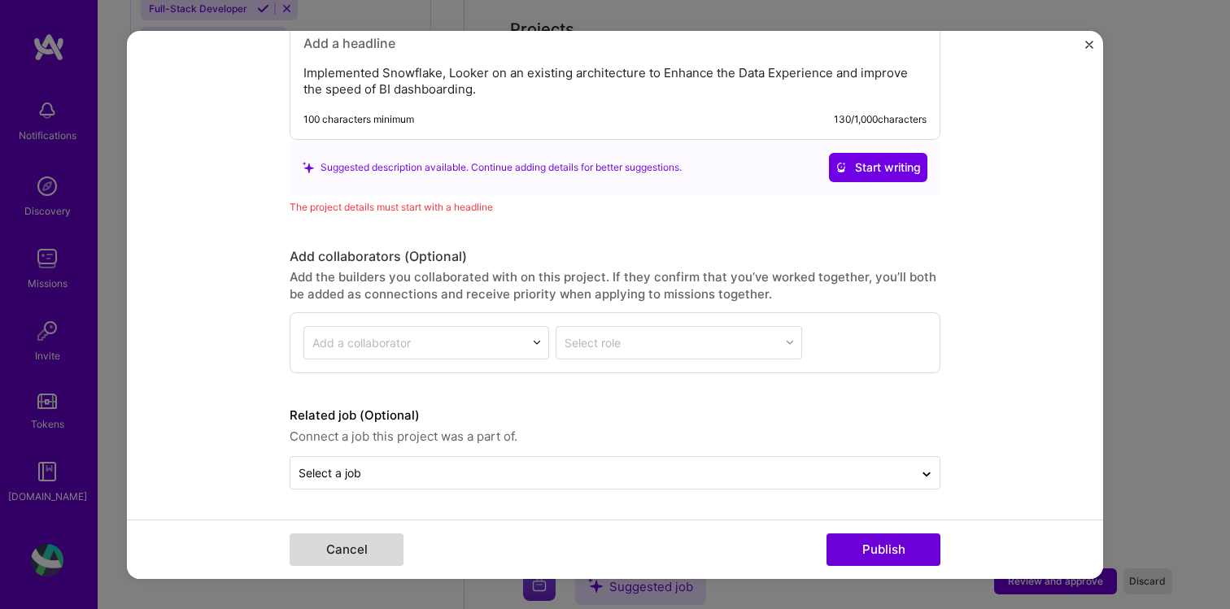
click at [323, 554] on button "Cancel" at bounding box center [347, 550] width 114 height 33
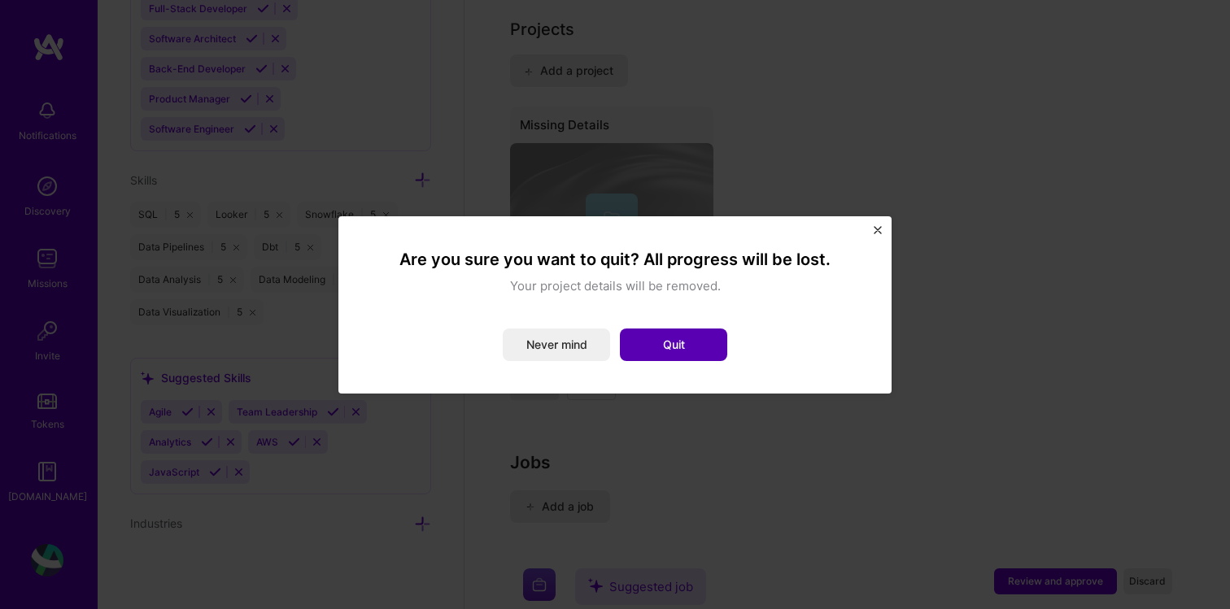
click at [666, 349] on button "Quit" at bounding box center [673, 345] width 107 height 33
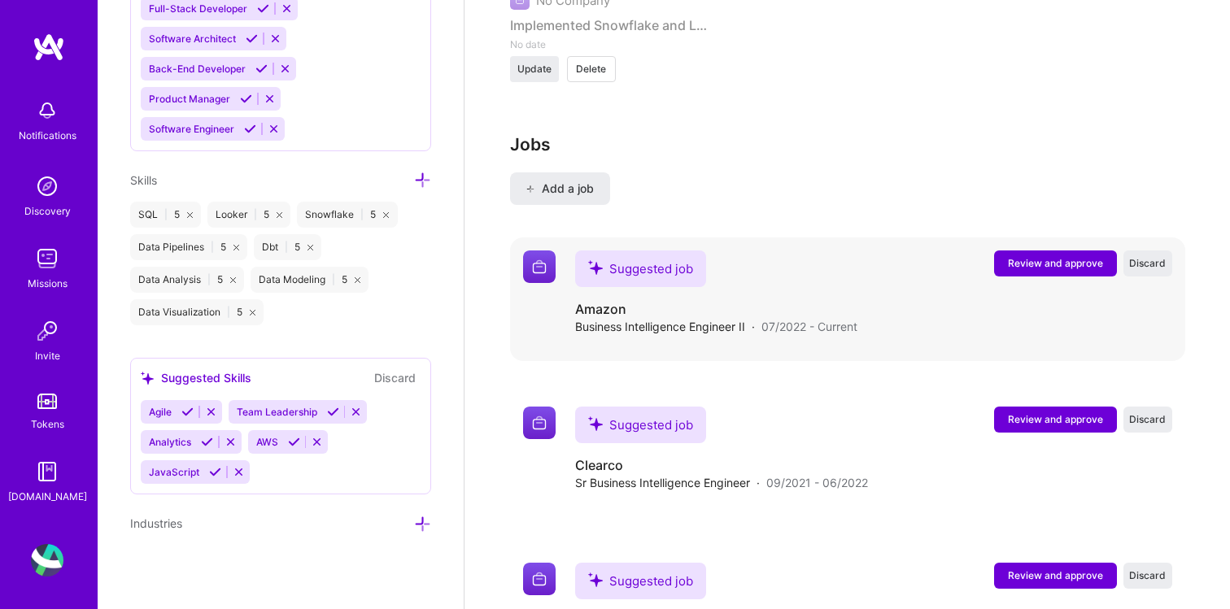
scroll to position [1685, 0]
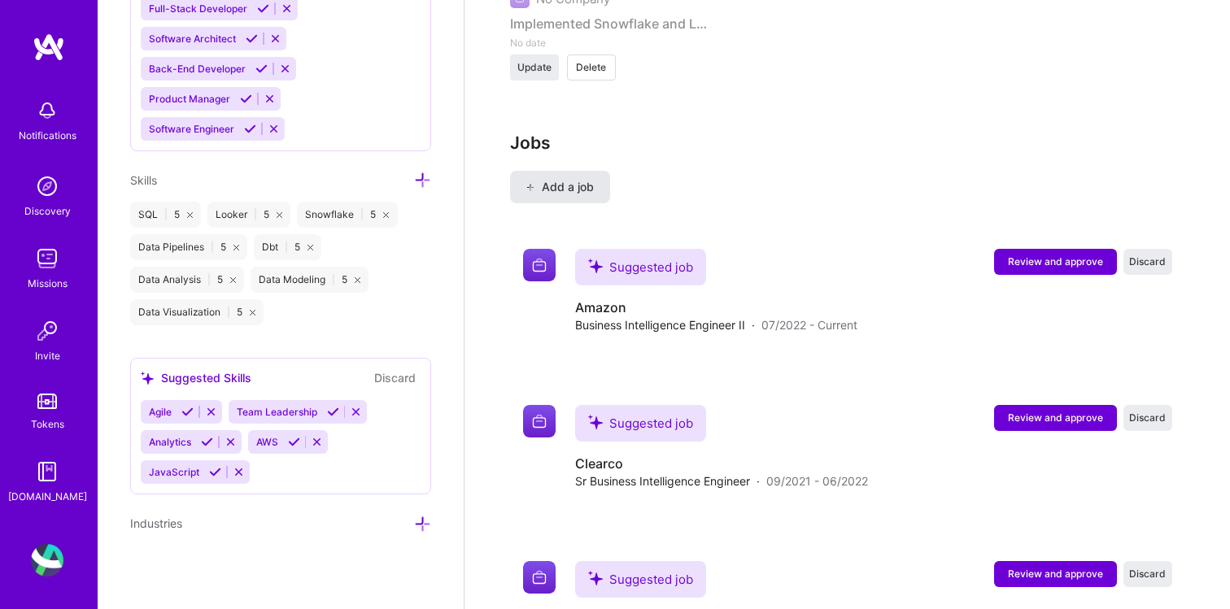
click at [543, 179] on span "Add a job" at bounding box center [560, 187] width 68 height 16
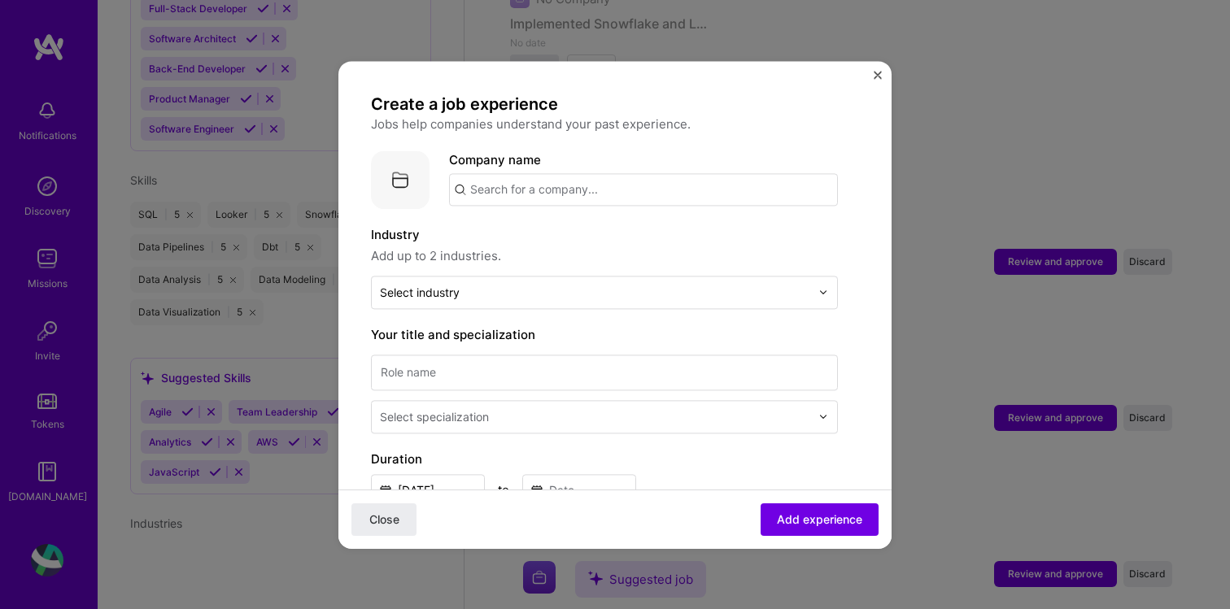
click at [885, 74] on div "Create a job experience Jobs help companies understand your past experience. Co…" at bounding box center [614, 304] width 553 height 487
click at [875, 76] on img "Close" at bounding box center [878, 75] width 8 height 8
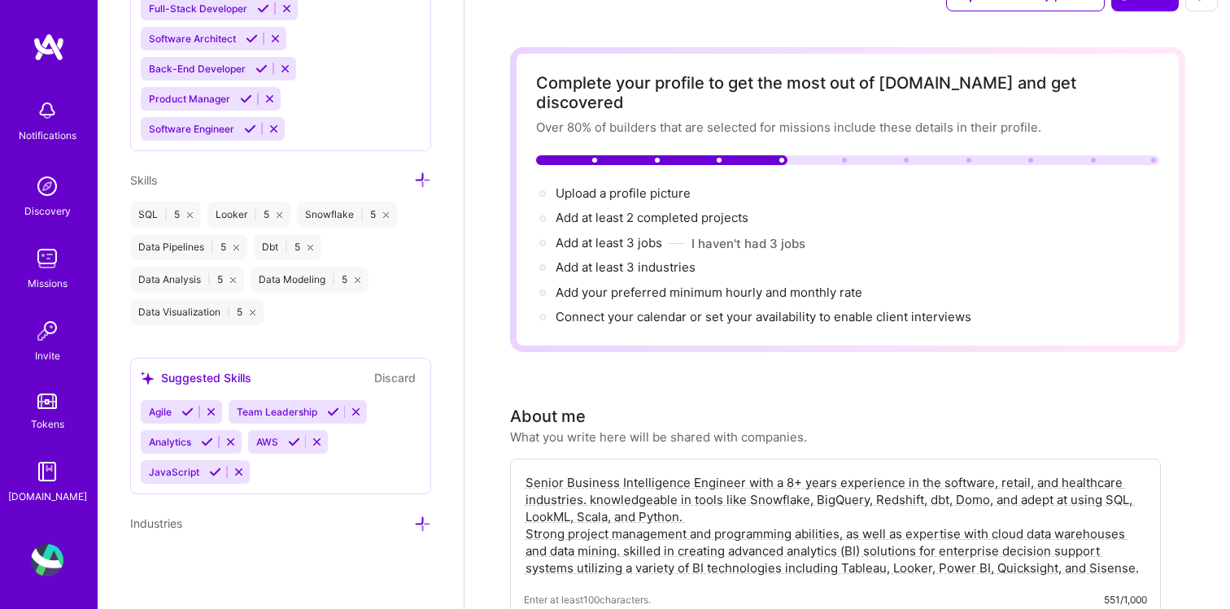
scroll to position [0, 0]
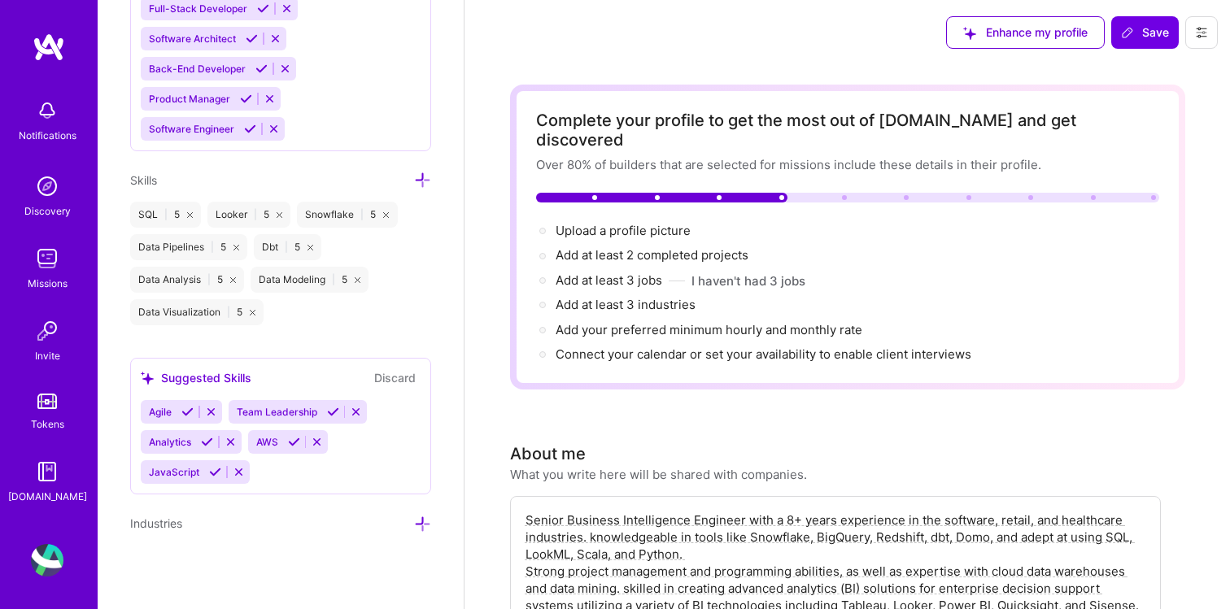
click at [70, 38] on link at bounding box center [49, 47] width 98 height 29
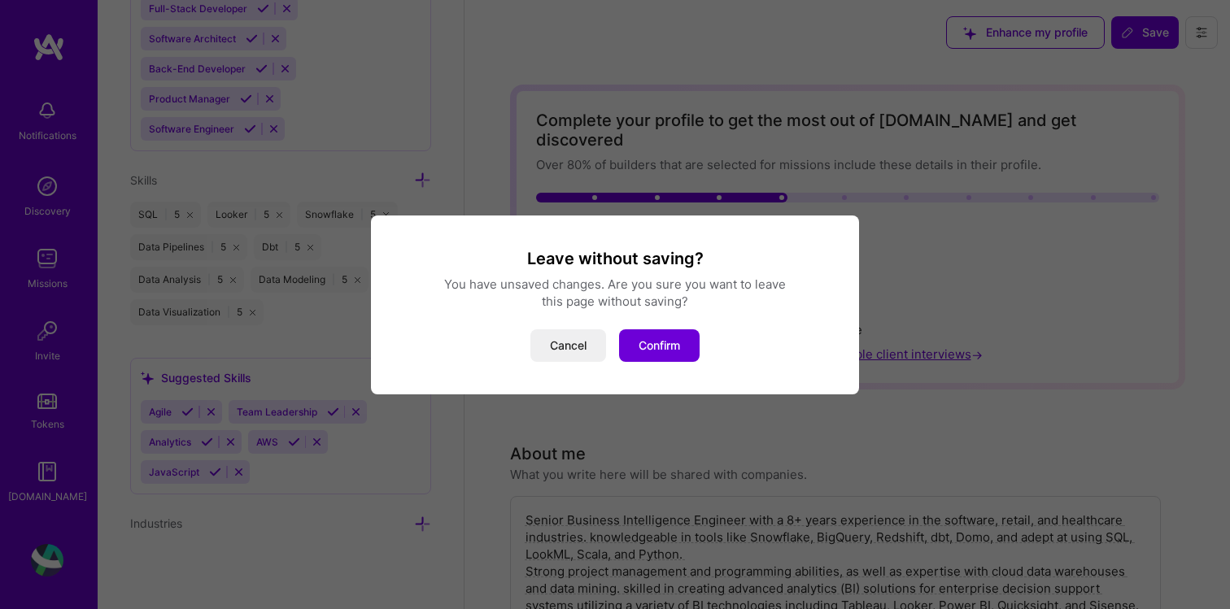
drag, startPoint x: 545, startPoint y: 350, endPoint x: 580, endPoint y: 340, distance: 36.3
click at [555, 348] on button "Cancel" at bounding box center [568, 345] width 76 height 33
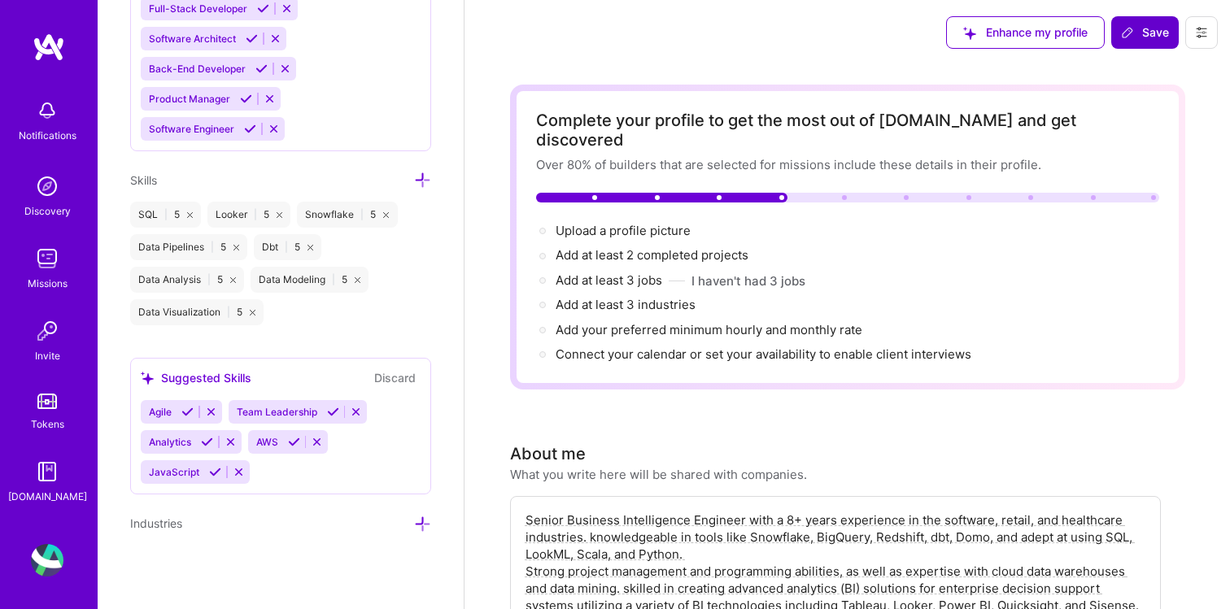
click at [1141, 21] on button "Save" at bounding box center [1145, 32] width 68 height 33
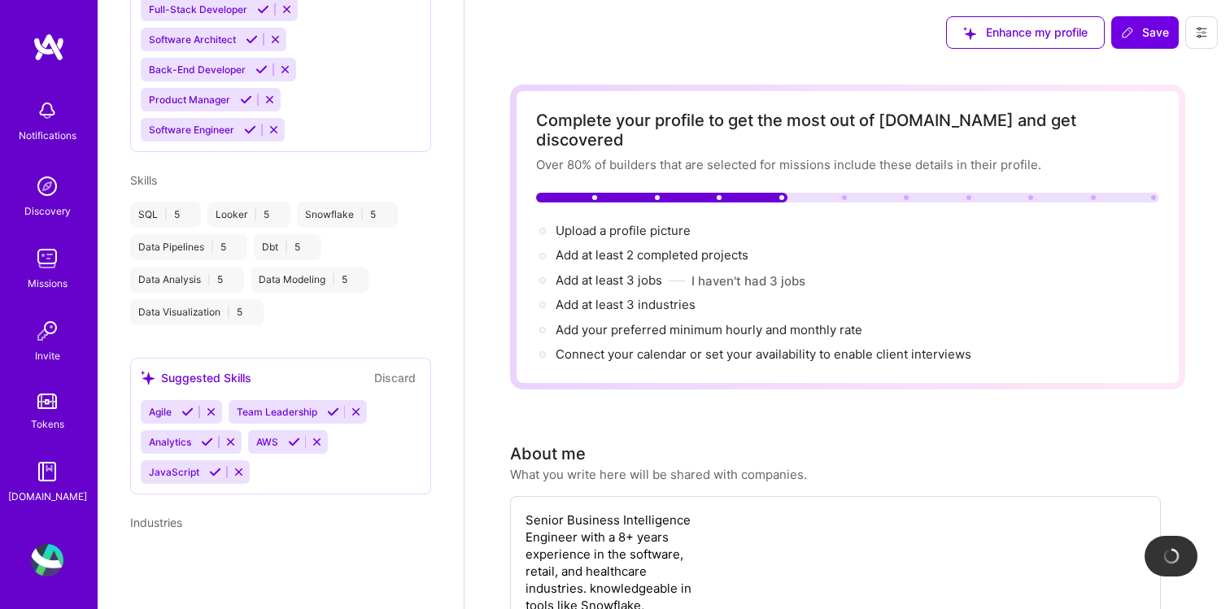
scroll to position [582, 0]
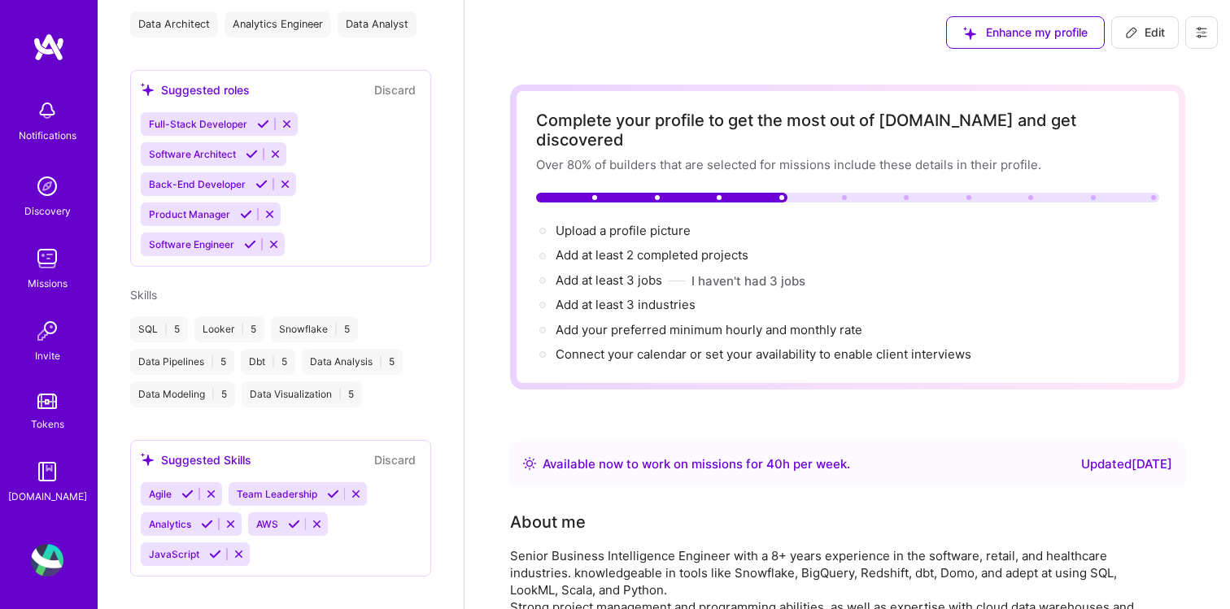
click at [43, 42] on img at bounding box center [49, 47] width 33 height 29
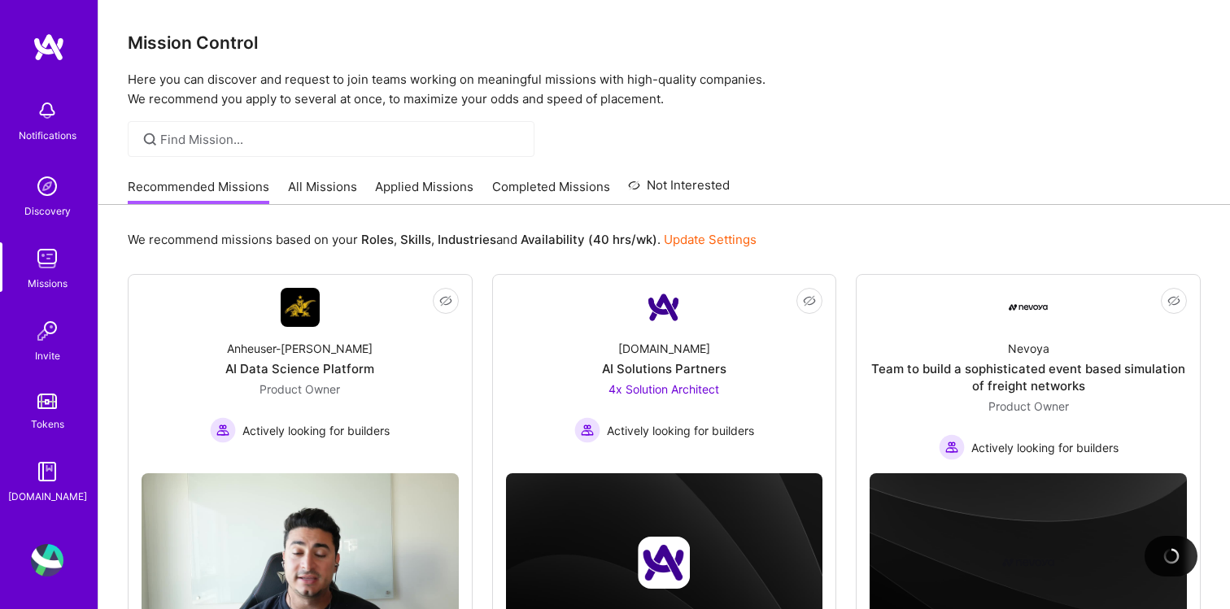
click at [51, 408] on img at bounding box center [47, 401] width 20 height 15
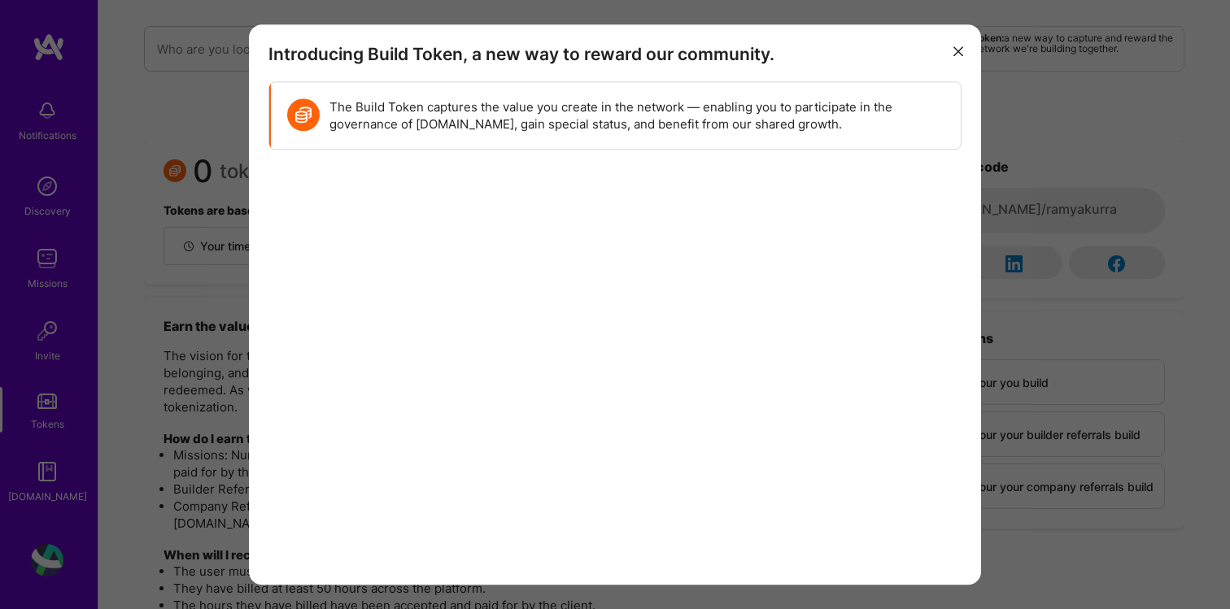
click at [951, 50] on button "modal" at bounding box center [959, 50] width 20 height 27
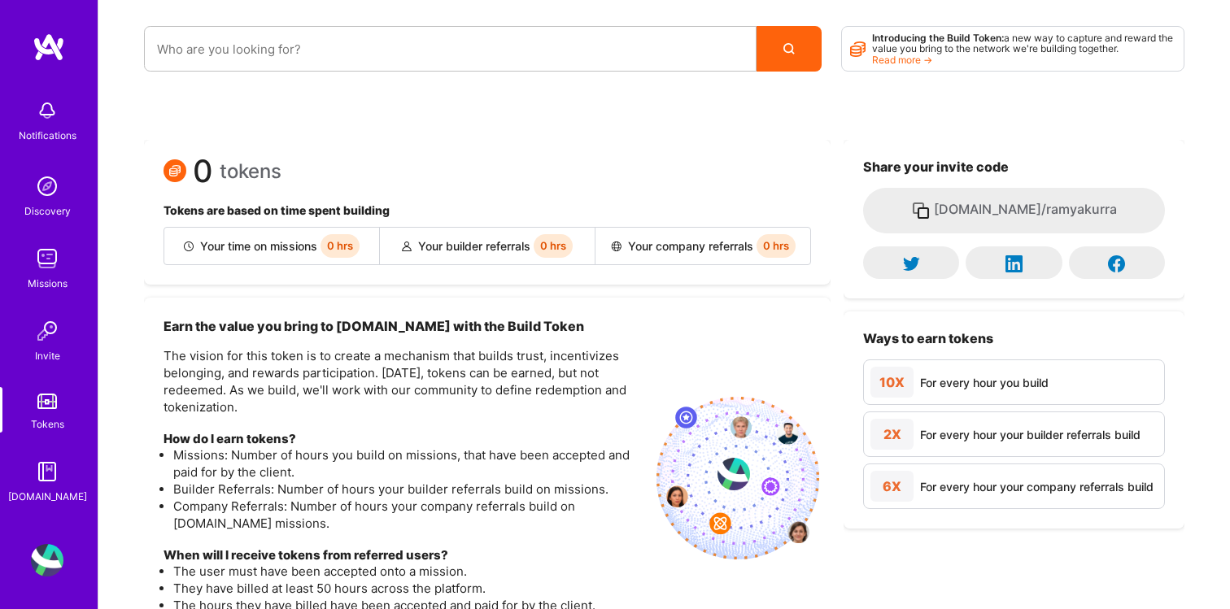
click at [43, 269] on img at bounding box center [47, 258] width 33 height 33
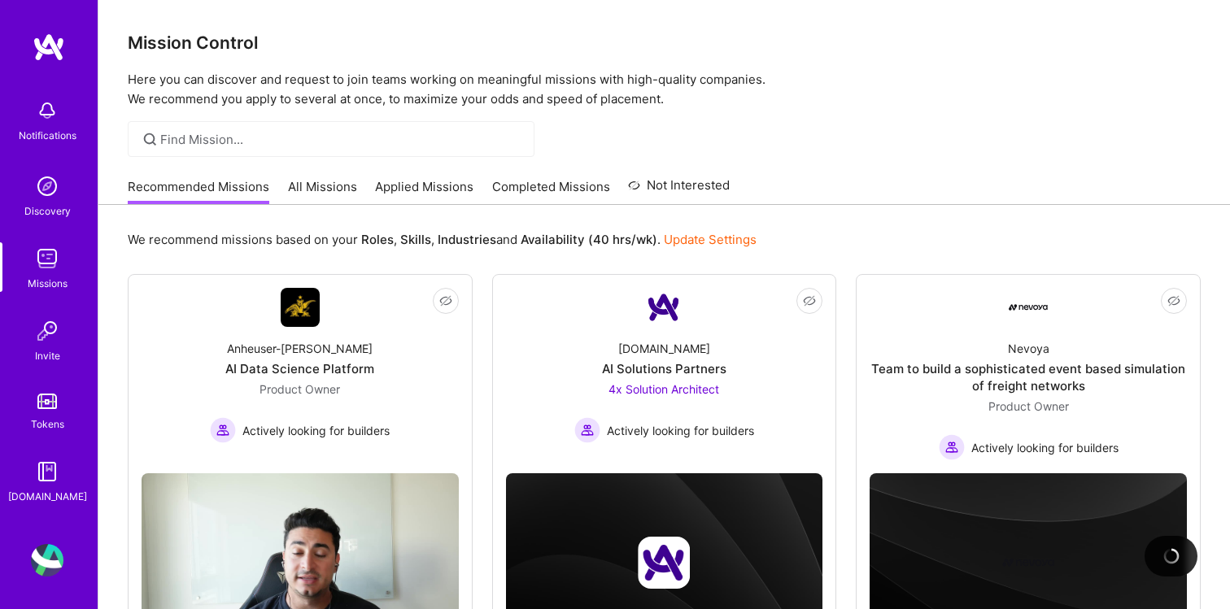
click at [595, 181] on link "Completed Missions" at bounding box center [551, 191] width 118 height 27
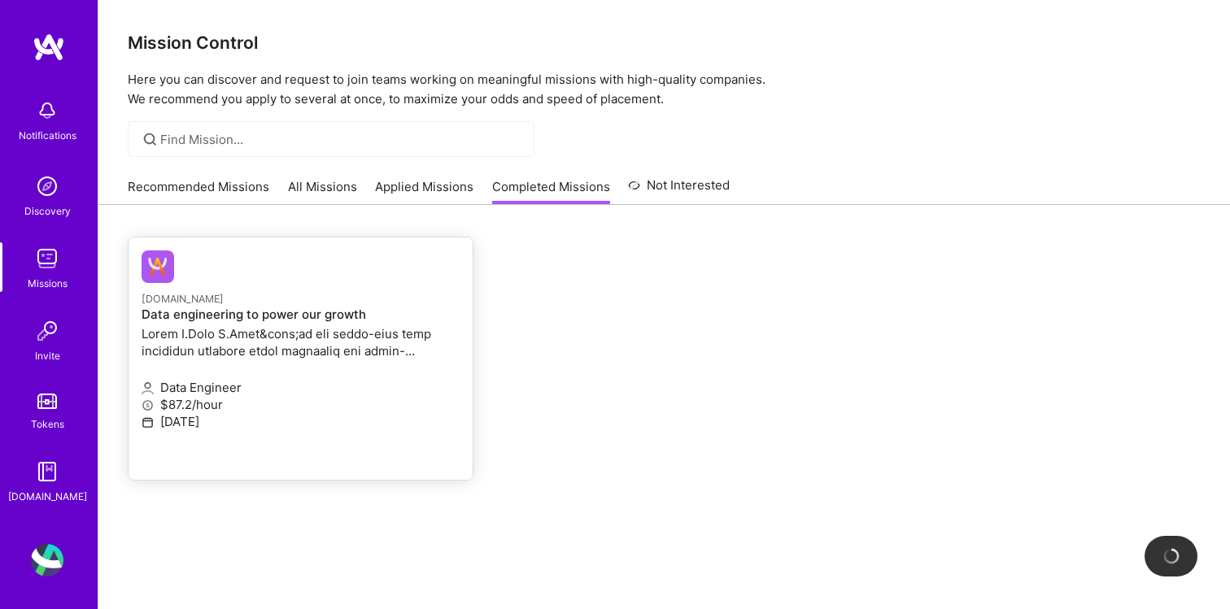
click at [314, 337] on p at bounding box center [301, 342] width 318 height 34
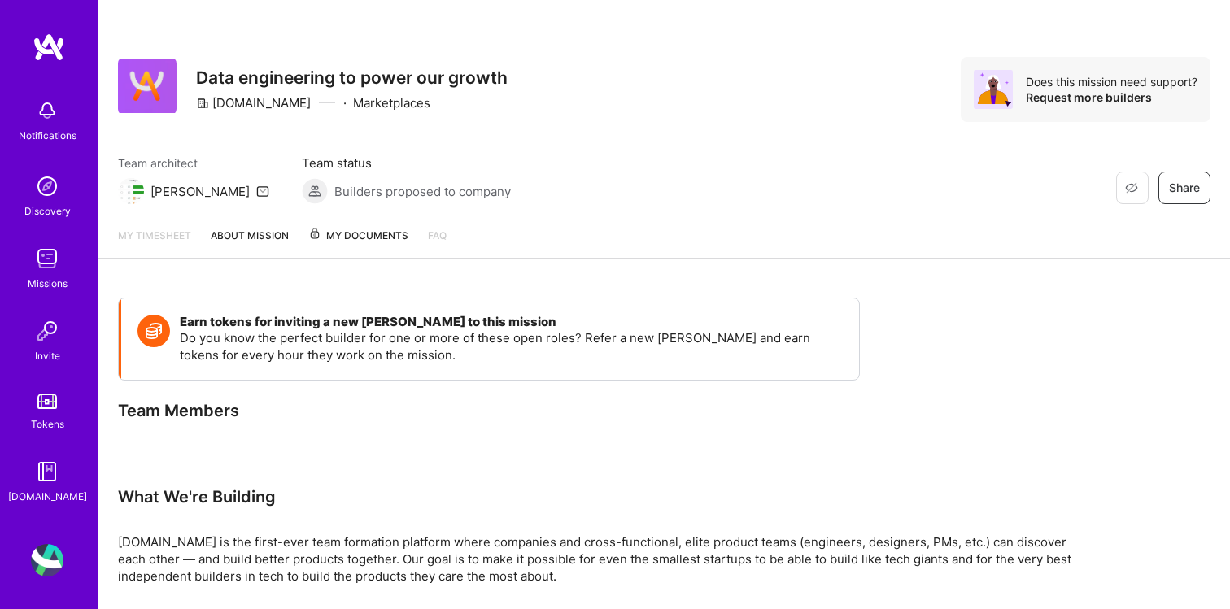
click at [339, 233] on span "My Documents" at bounding box center [358, 236] width 100 height 18
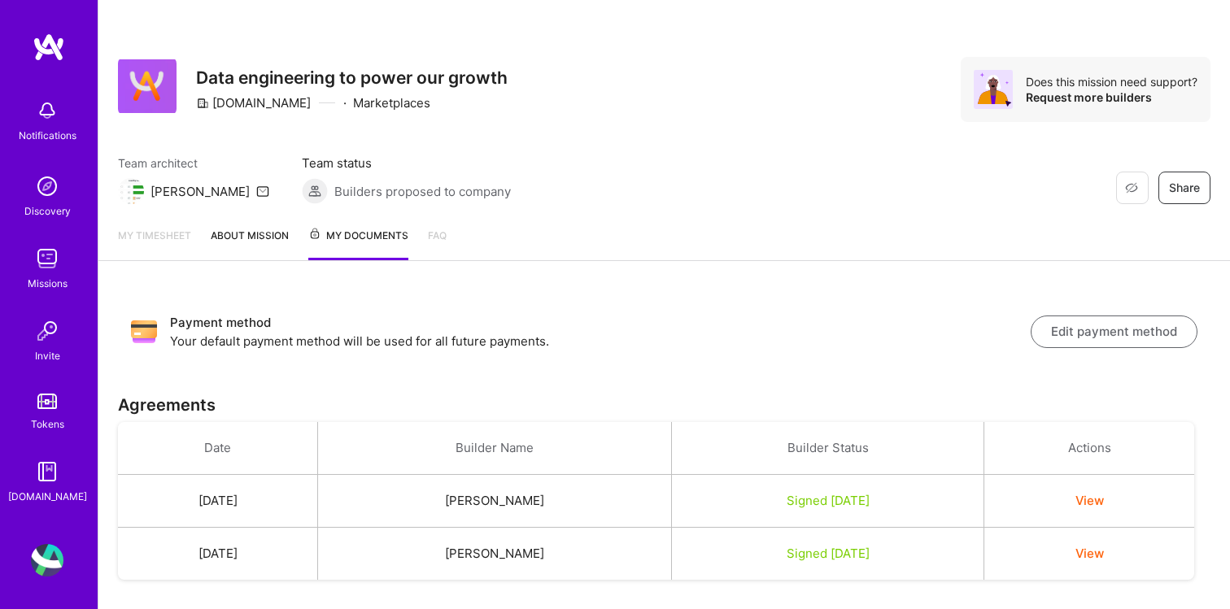
click at [237, 243] on link "About Mission" at bounding box center [250, 243] width 78 height 33
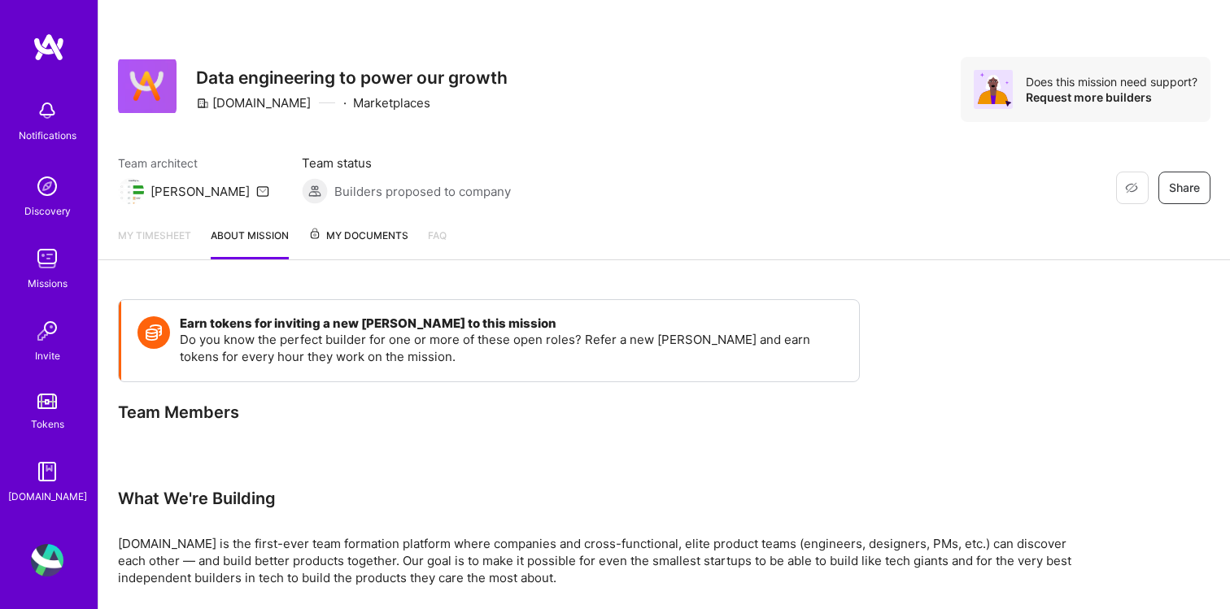
click at [169, 233] on link "My timesheet" at bounding box center [154, 243] width 73 height 33
click at [168, 187] on div "[PERSON_NAME]" at bounding box center [200, 191] width 99 height 17
click at [47, 246] on img at bounding box center [47, 258] width 33 height 33
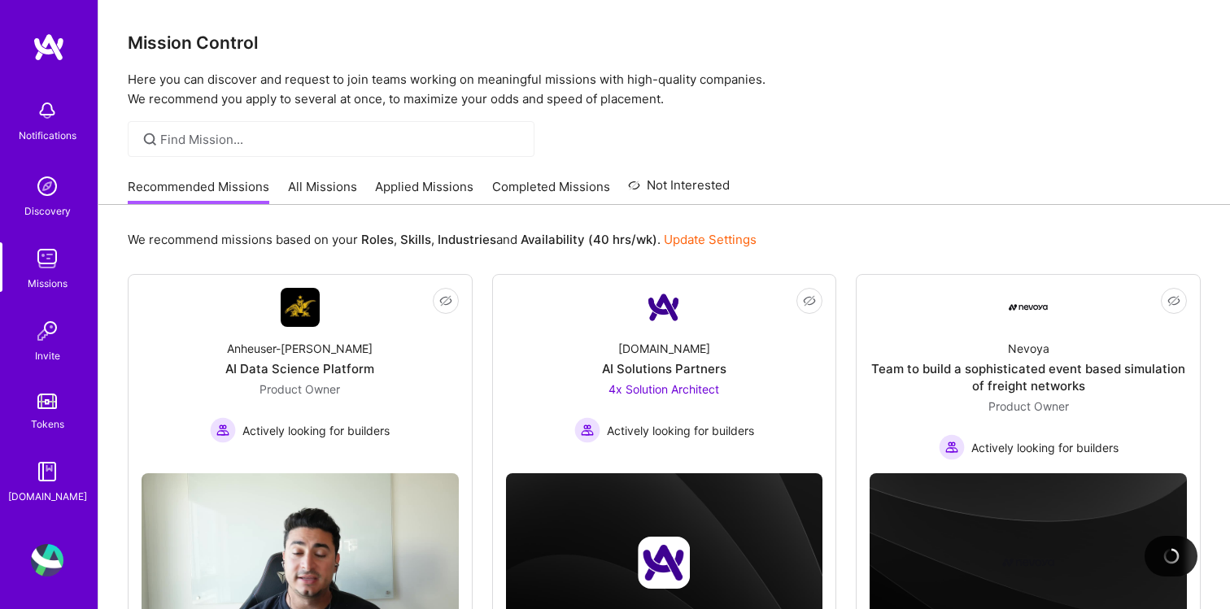
click at [51, 142] on div "Notifications" at bounding box center [48, 135] width 58 height 17
click at [53, 188] on img at bounding box center [47, 186] width 33 height 33
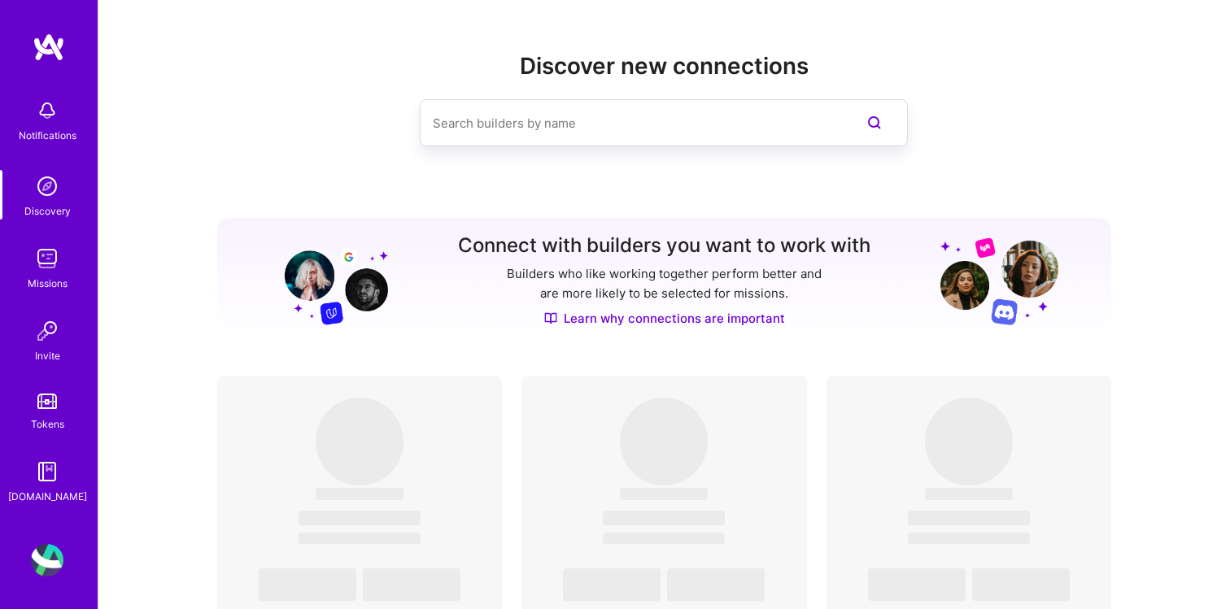
click at [52, 192] on img at bounding box center [47, 186] width 33 height 33
click at [628, 105] on input at bounding box center [631, 123] width 397 height 41
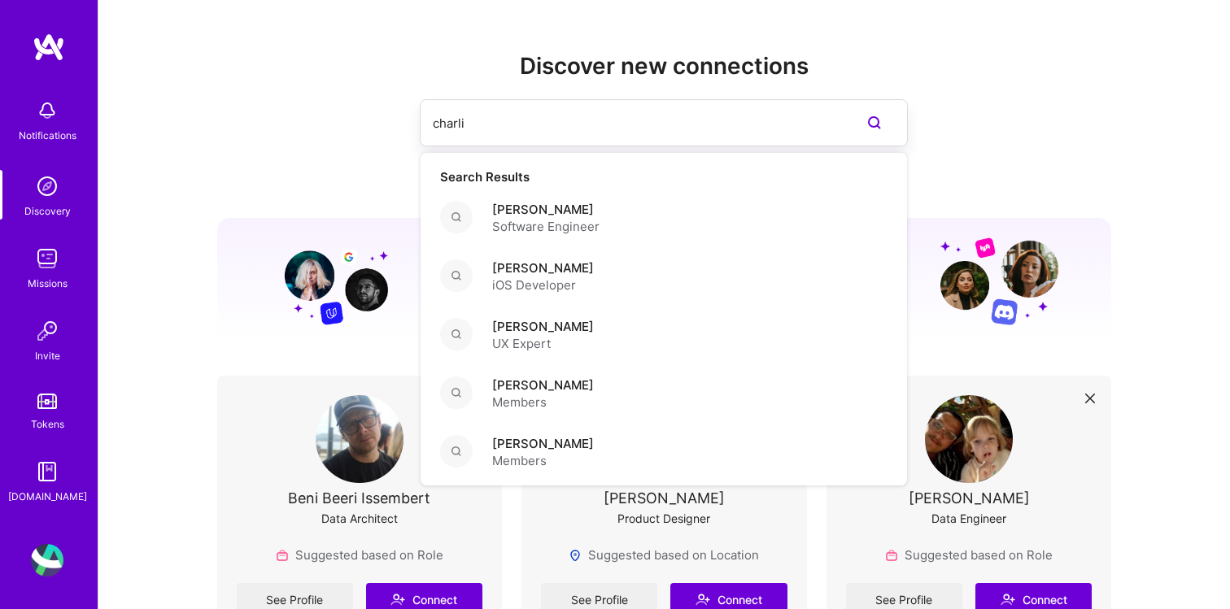
type input "[PERSON_NAME]"
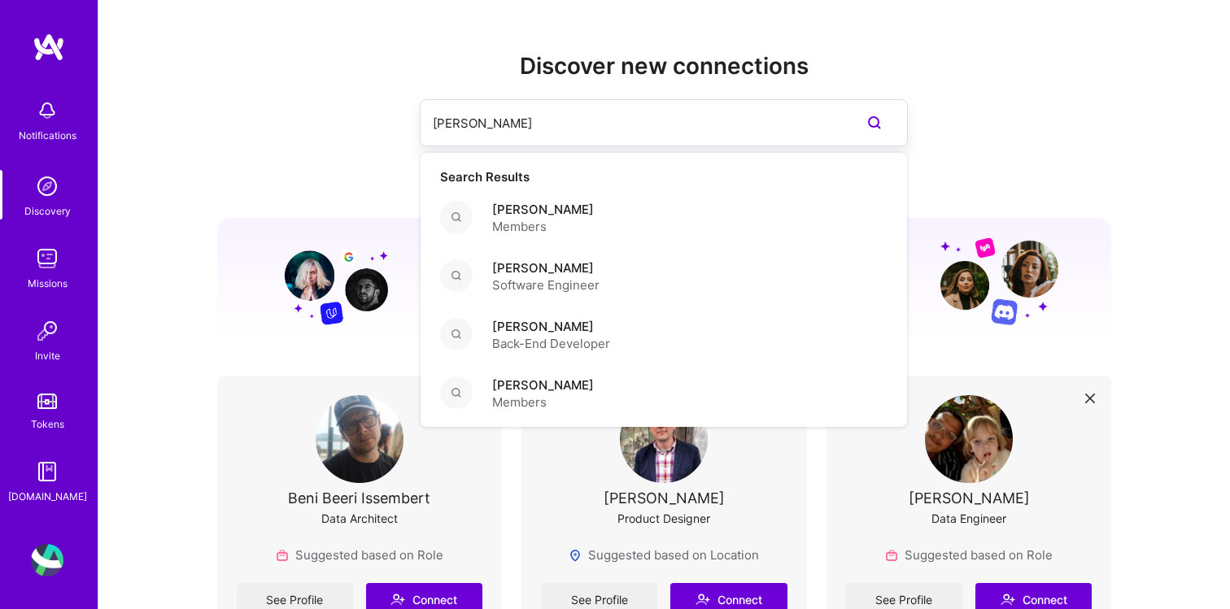
drag, startPoint x: 664, startPoint y: 127, endPoint x: 404, endPoint y: 124, distance: 259.5
click at [404, 124] on div "[PERSON_NAME] Search Results [PERSON_NAME] Members [PERSON_NAME] Software Engin…" at bounding box center [664, 122] width 895 height 47
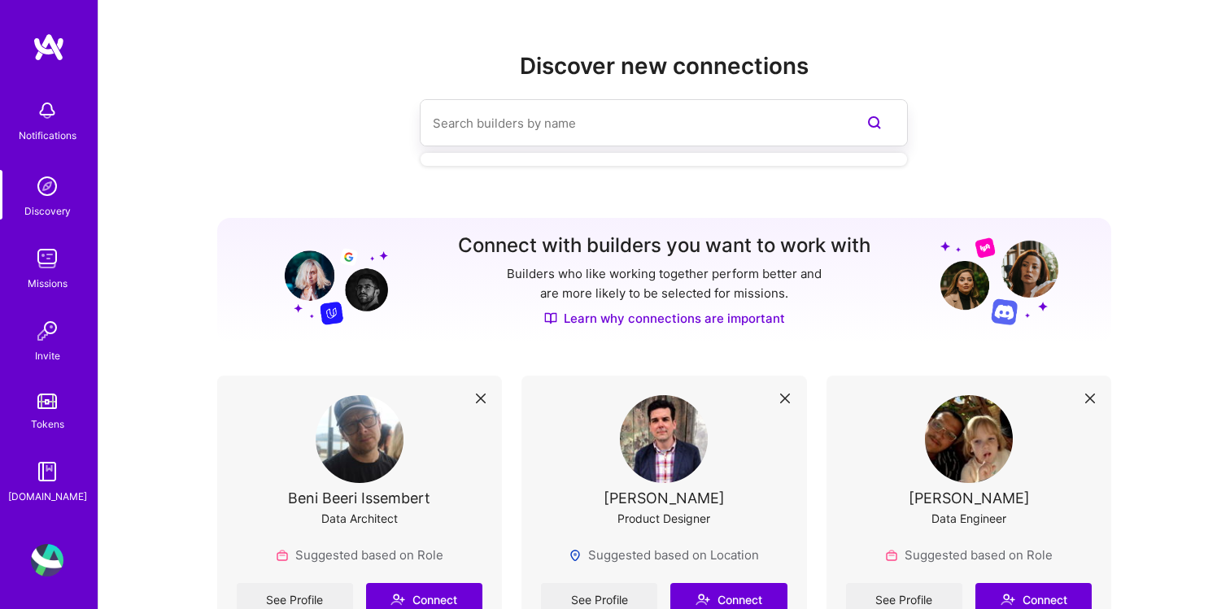
click at [33, 47] on img at bounding box center [49, 47] width 33 height 29
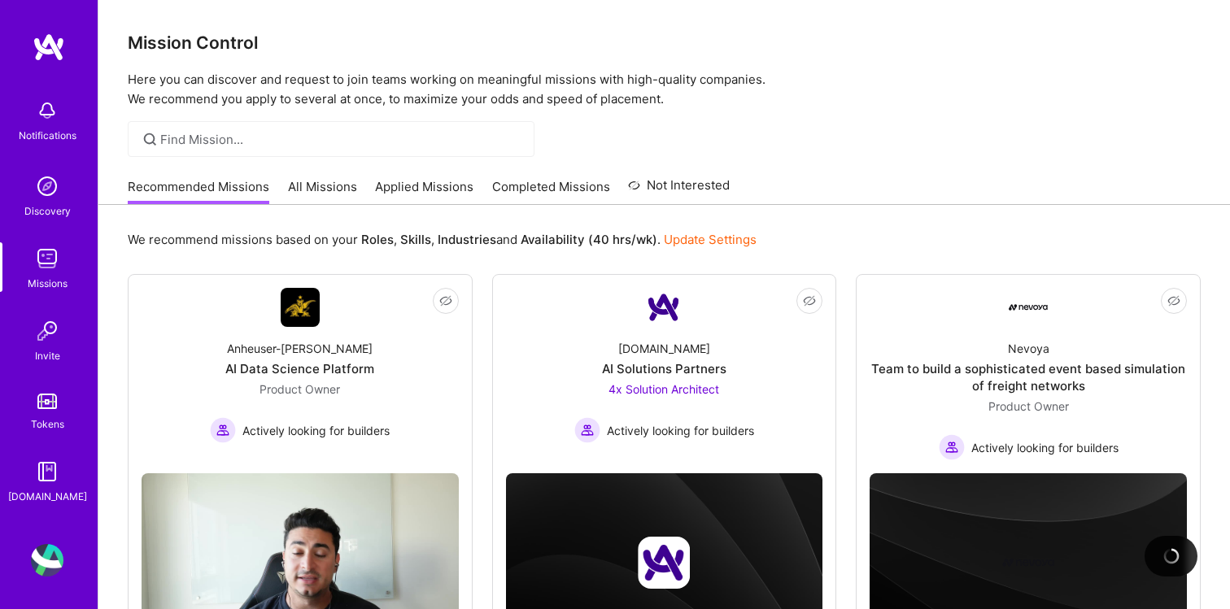
click at [63, 45] on img at bounding box center [49, 47] width 33 height 29
click at [55, 45] on img at bounding box center [49, 47] width 33 height 29
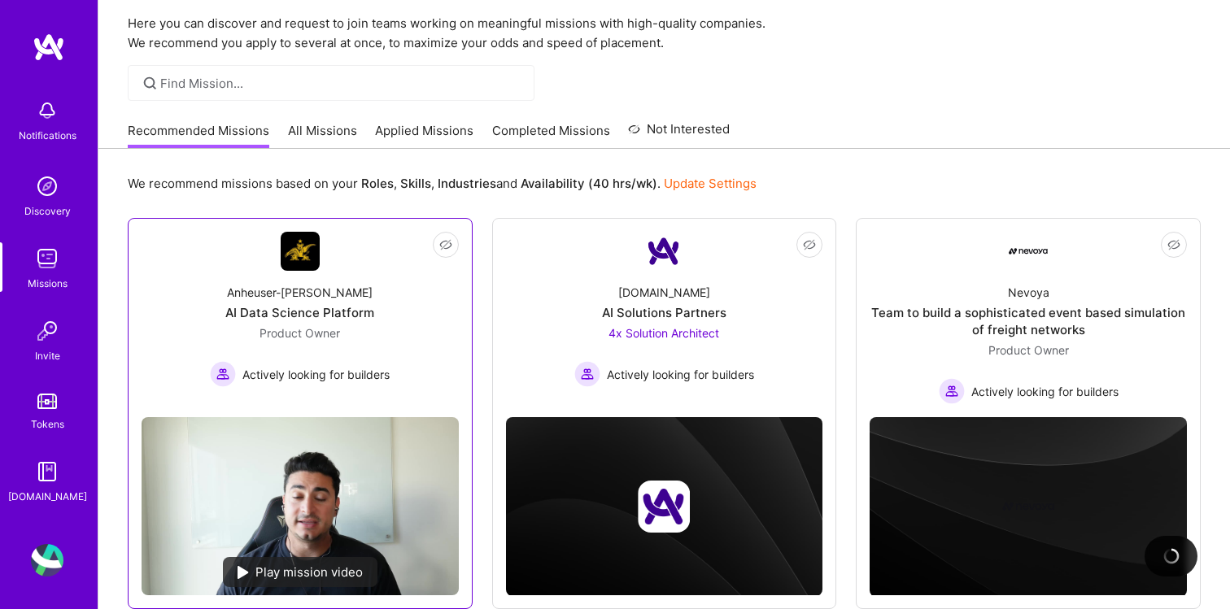
scroll to position [41, 0]
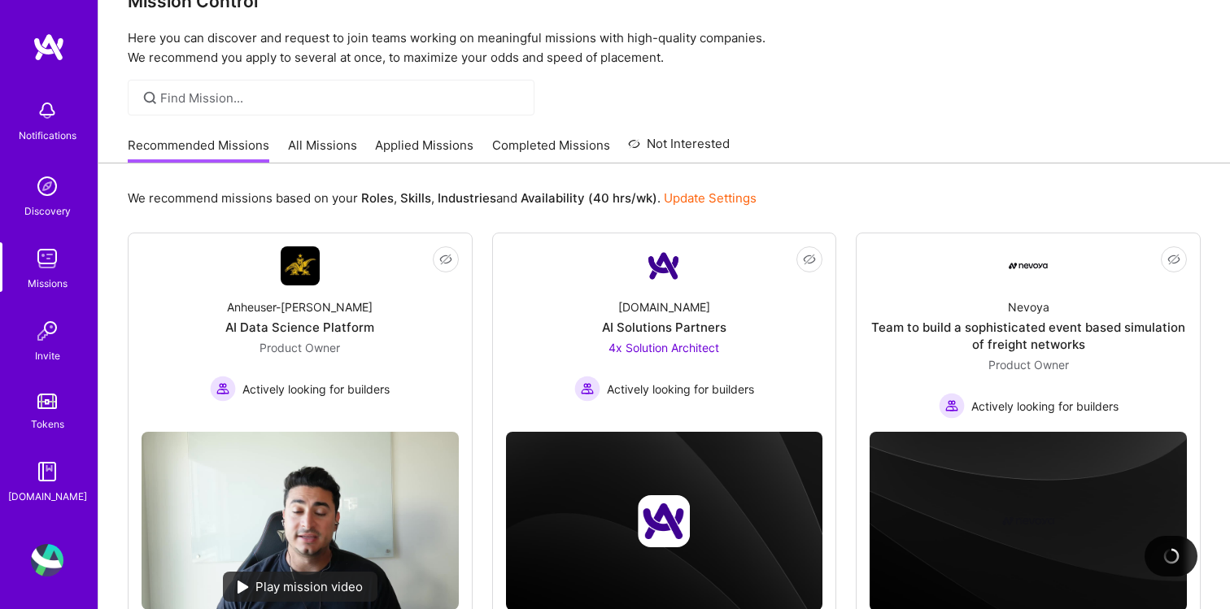
click at [285, 138] on div "Recommended Missions All Missions Applied Missions Completed Missions Not Inter…" at bounding box center [429, 145] width 602 height 35
click at [298, 140] on link "All Missions" at bounding box center [322, 150] width 69 height 27
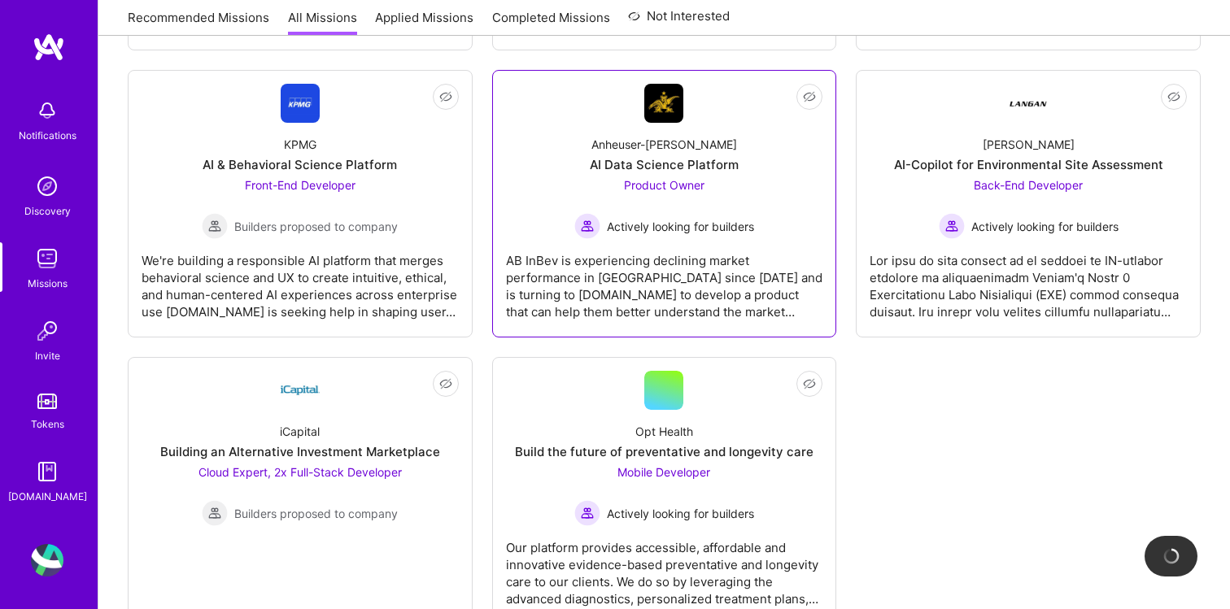
scroll to position [4465, 0]
